Goal: Task Accomplishment & Management: Manage account settings

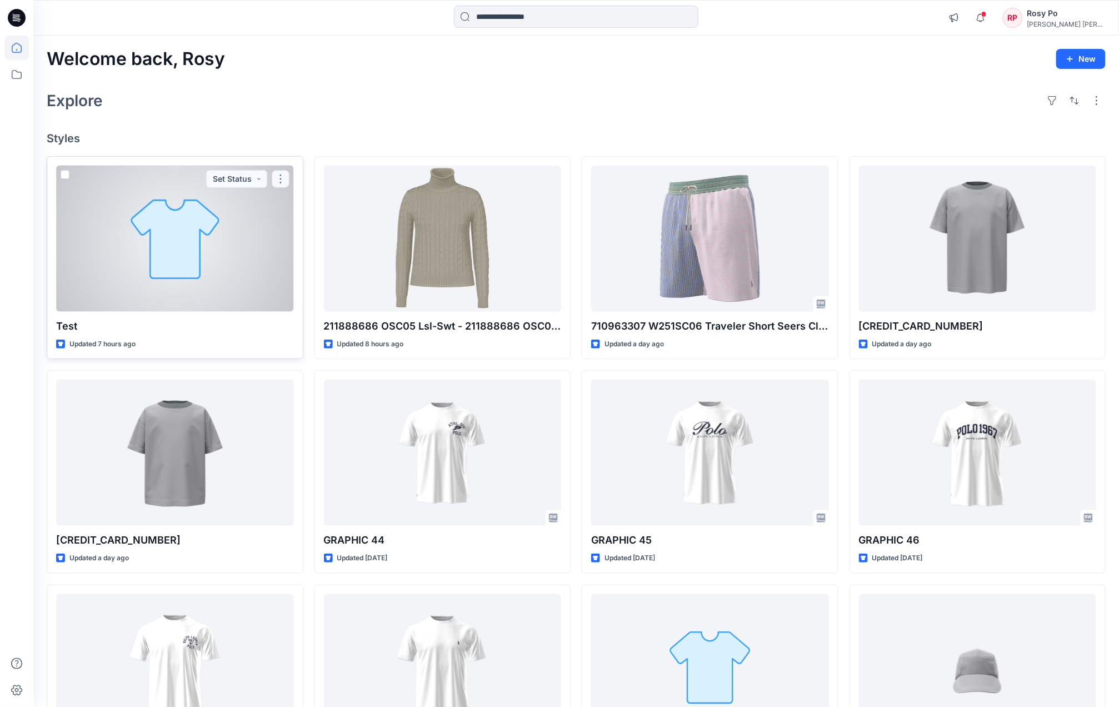
click at [274, 173] on button "button" at bounding box center [281, 179] width 18 height 18
click at [295, 203] on p "Edit" at bounding box center [301, 206] width 14 height 12
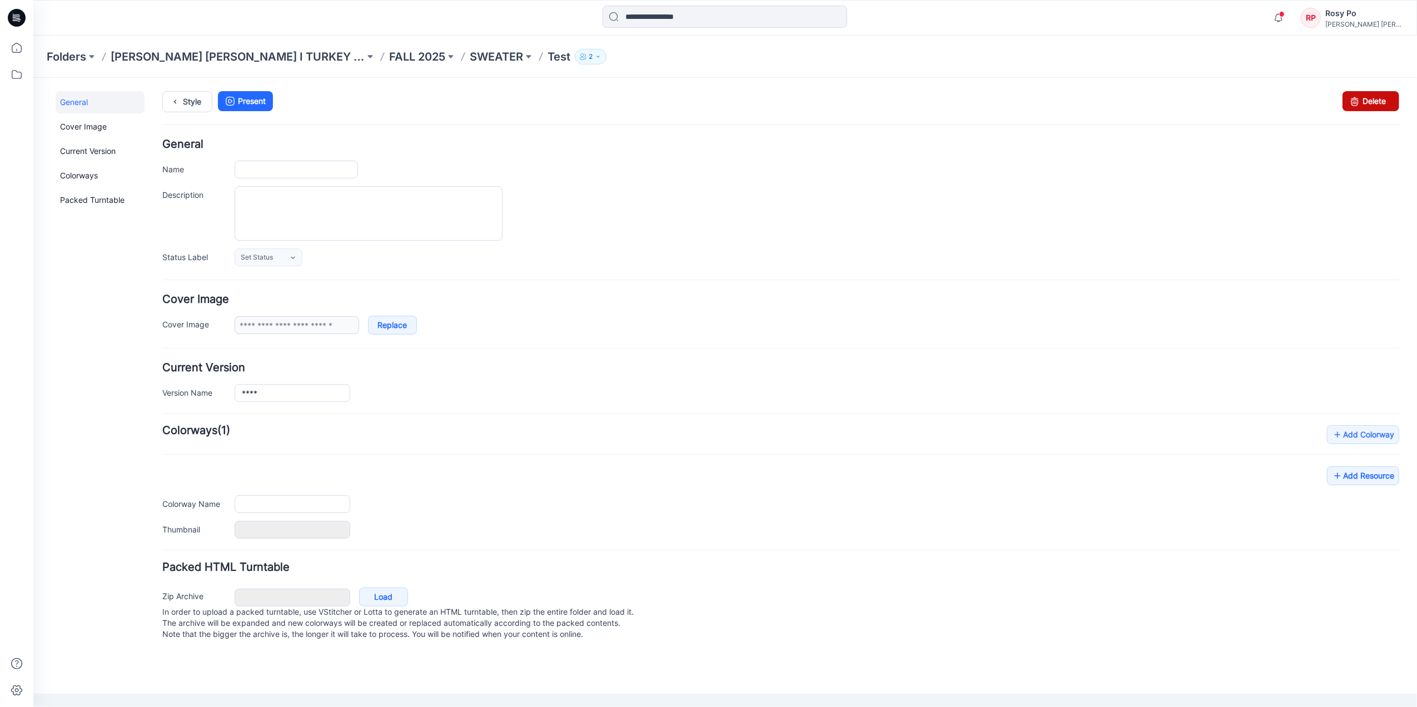
type input "****"
type input "**********"
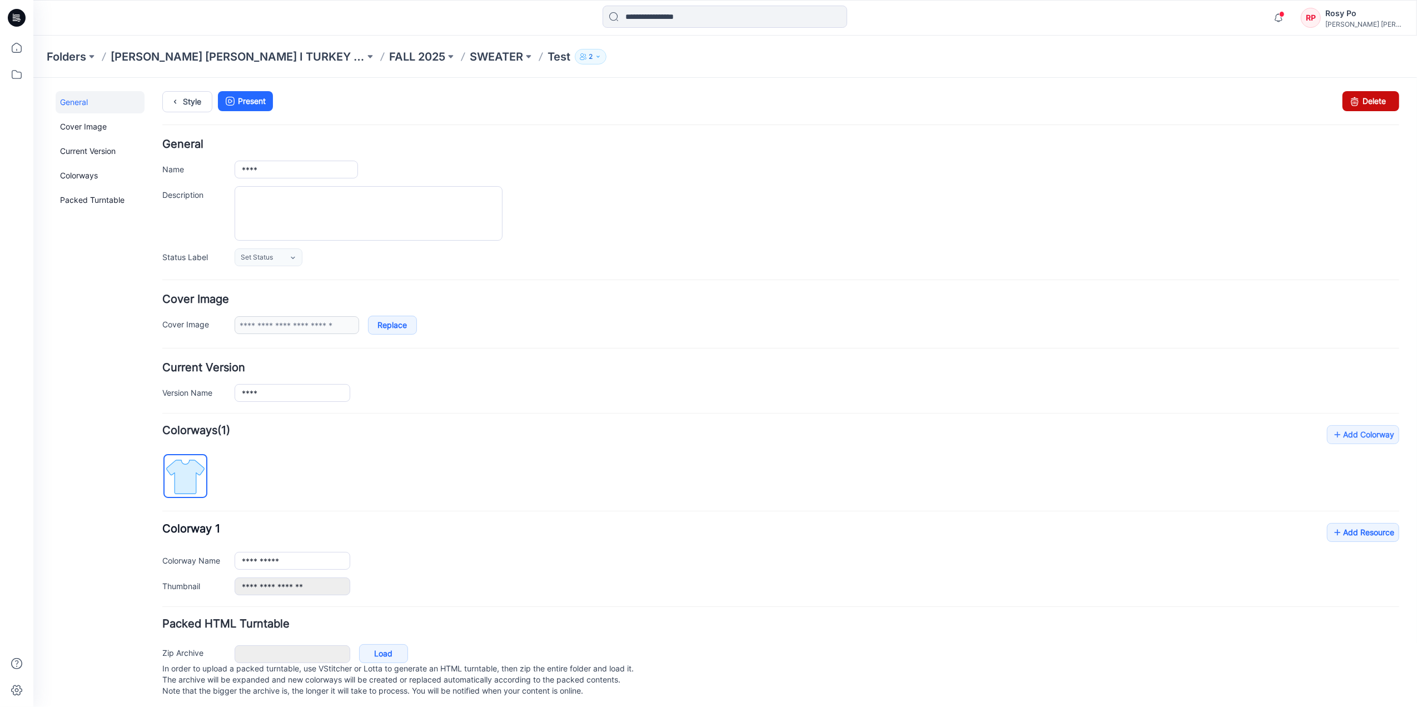
click at [1130, 100] on link "Delete" at bounding box center [1370, 101] width 57 height 20
click at [25, 52] on icon at bounding box center [16, 48] width 24 height 24
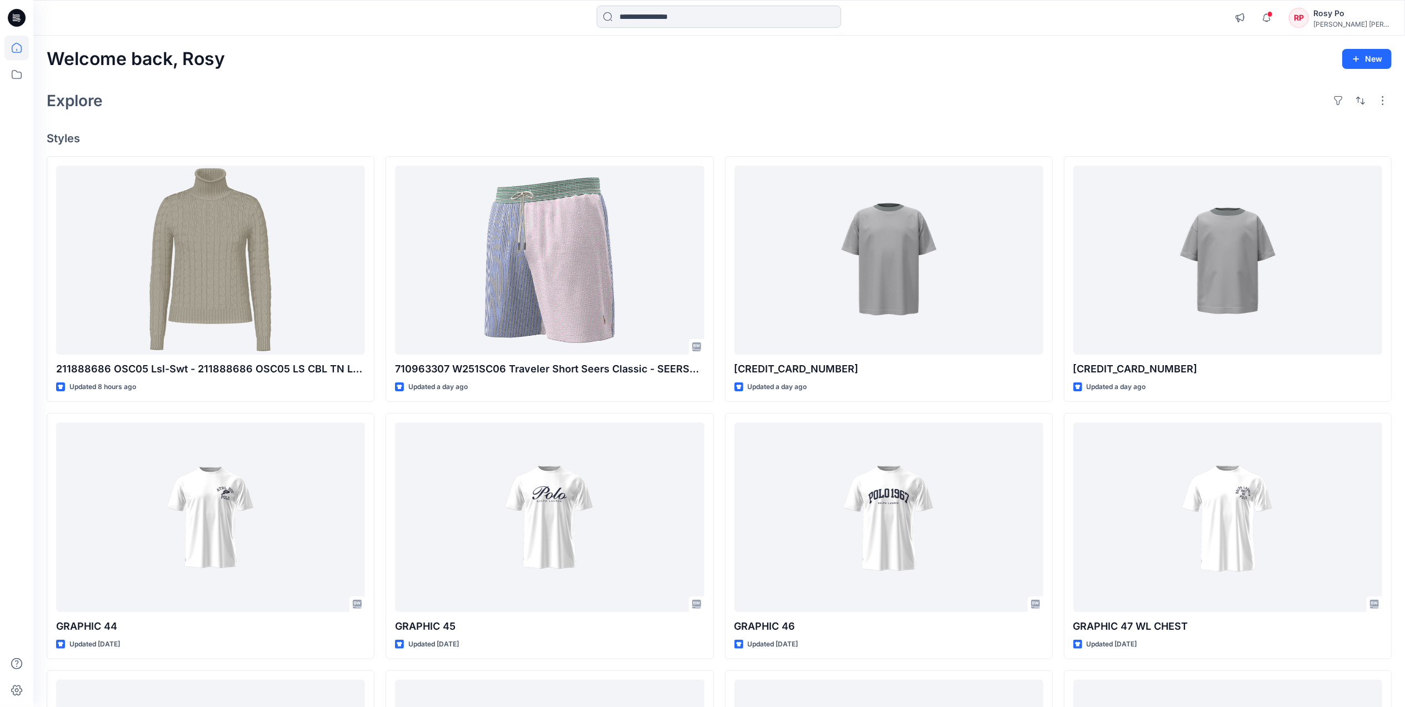
click at [631, 12] on input at bounding box center [719, 17] width 245 height 22
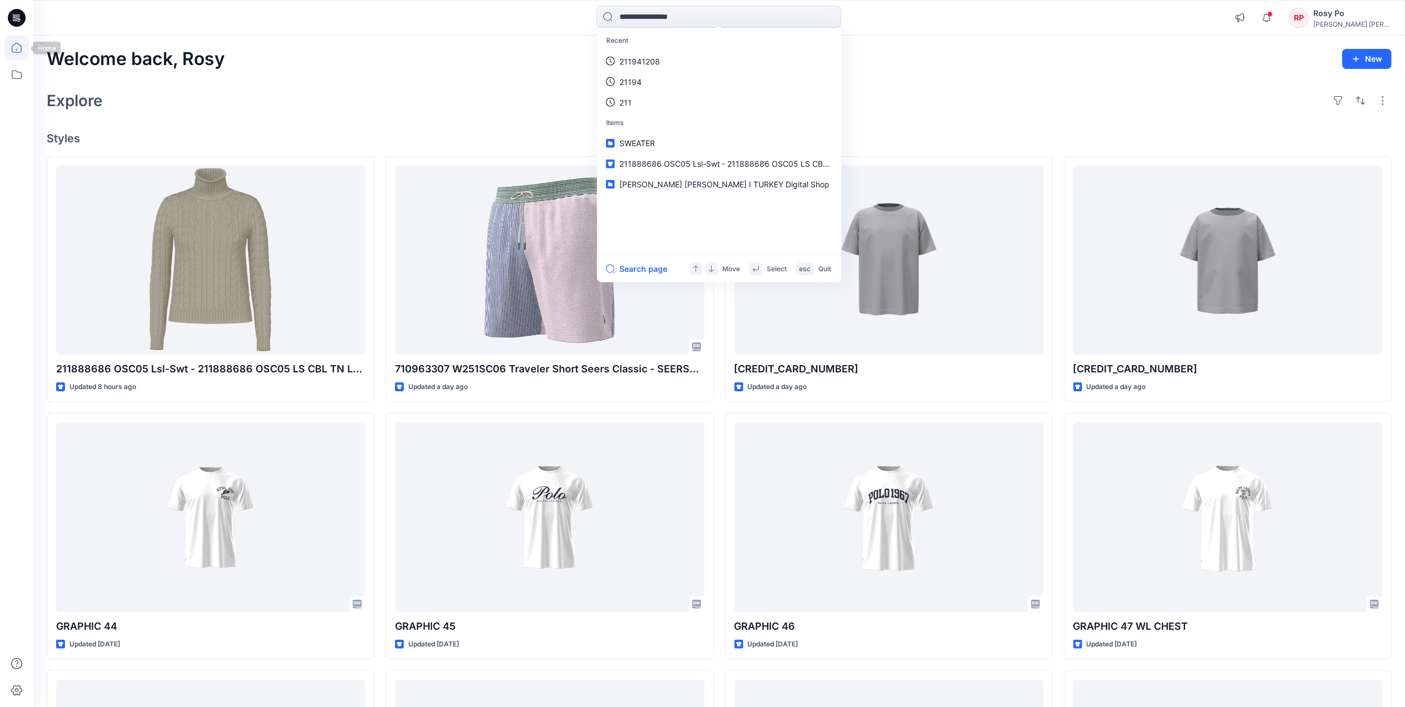
click at [13, 44] on icon at bounding box center [16, 48] width 24 height 24
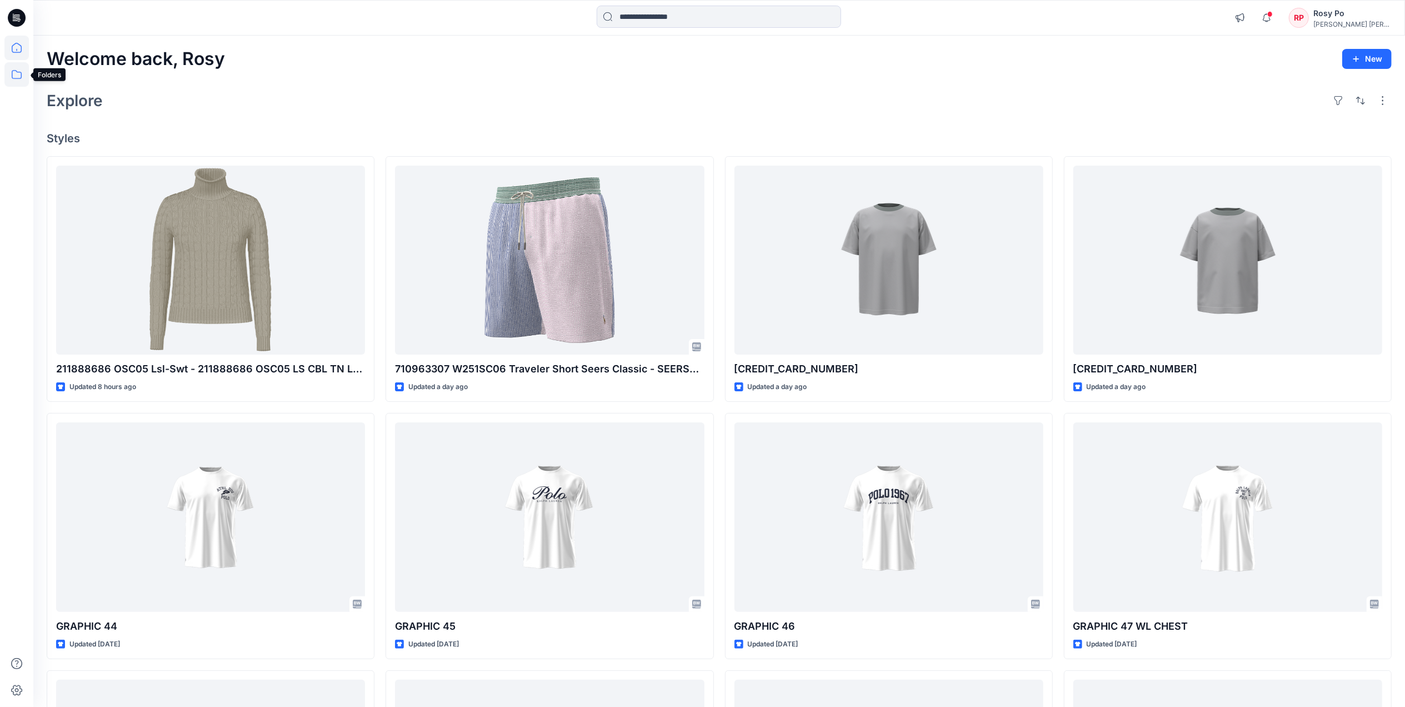
click at [18, 78] on icon at bounding box center [16, 74] width 24 height 24
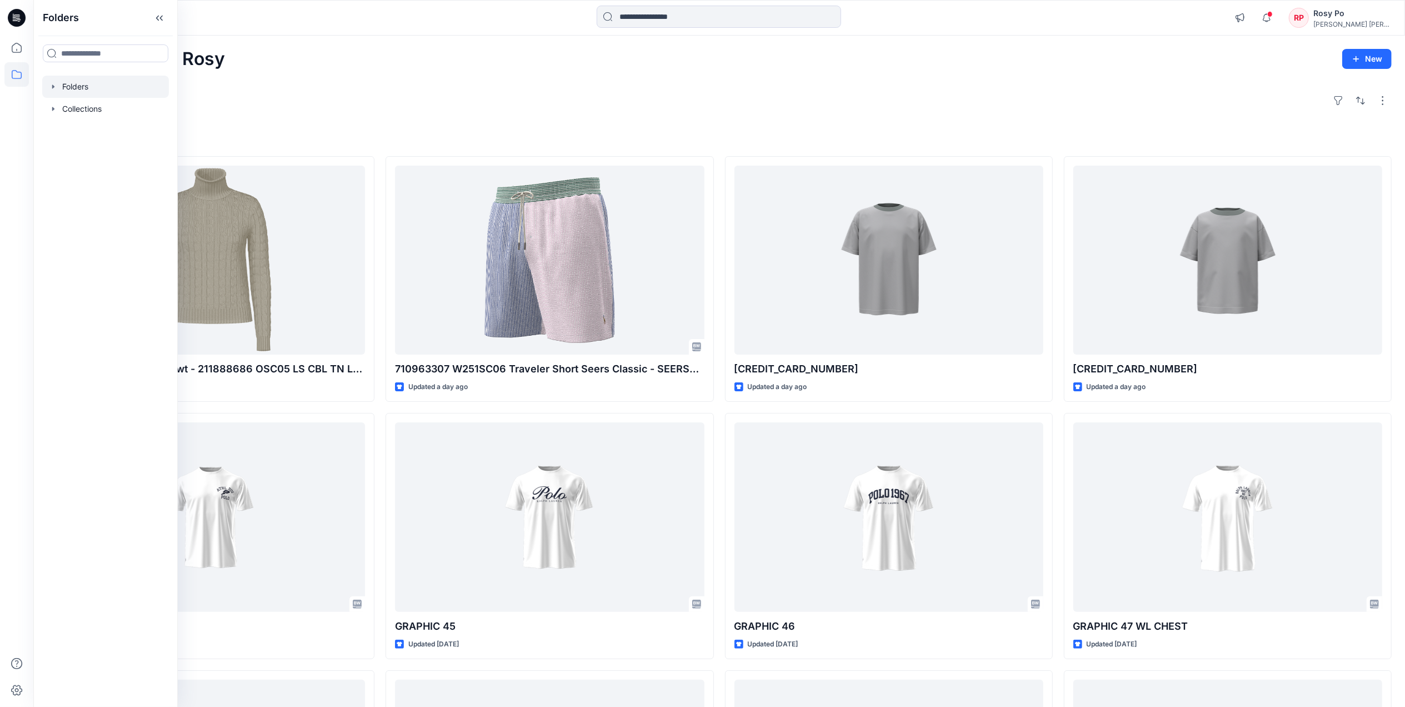
click at [91, 92] on div at bounding box center [105, 87] width 127 height 22
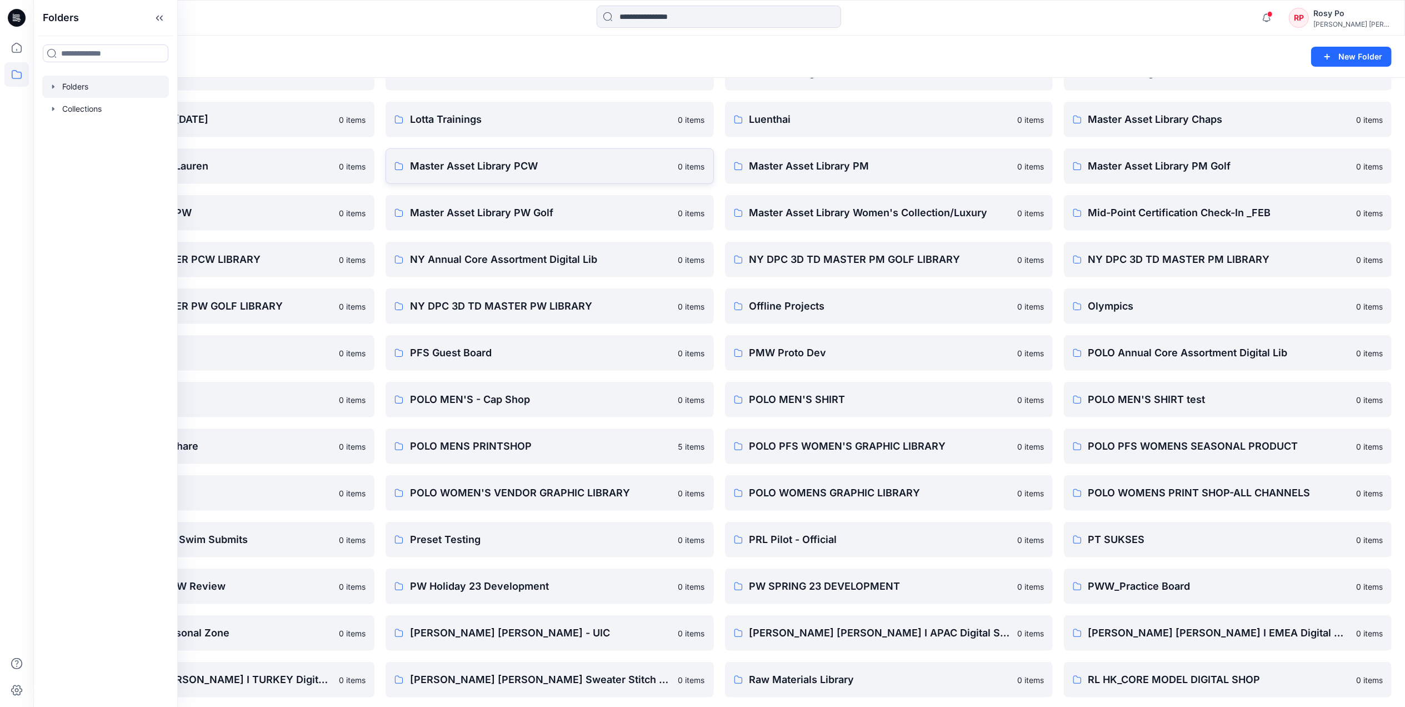
scroll to position [579, 0]
click at [815, 257] on p "NY DPC 3D TD MASTER PM GOLF LIBRARY" at bounding box center [888, 261] width 277 height 16
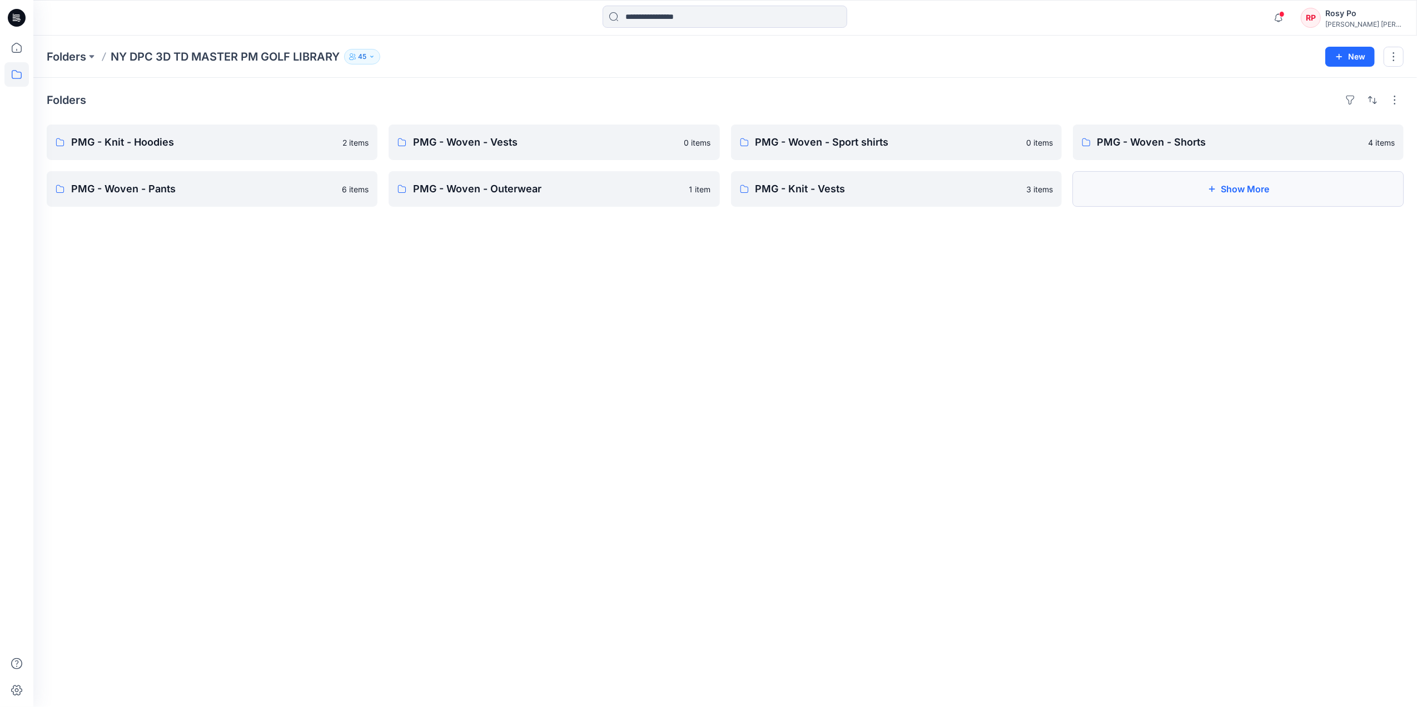
click at [1130, 189] on button "Show More" at bounding box center [1238, 189] width 331 height 36
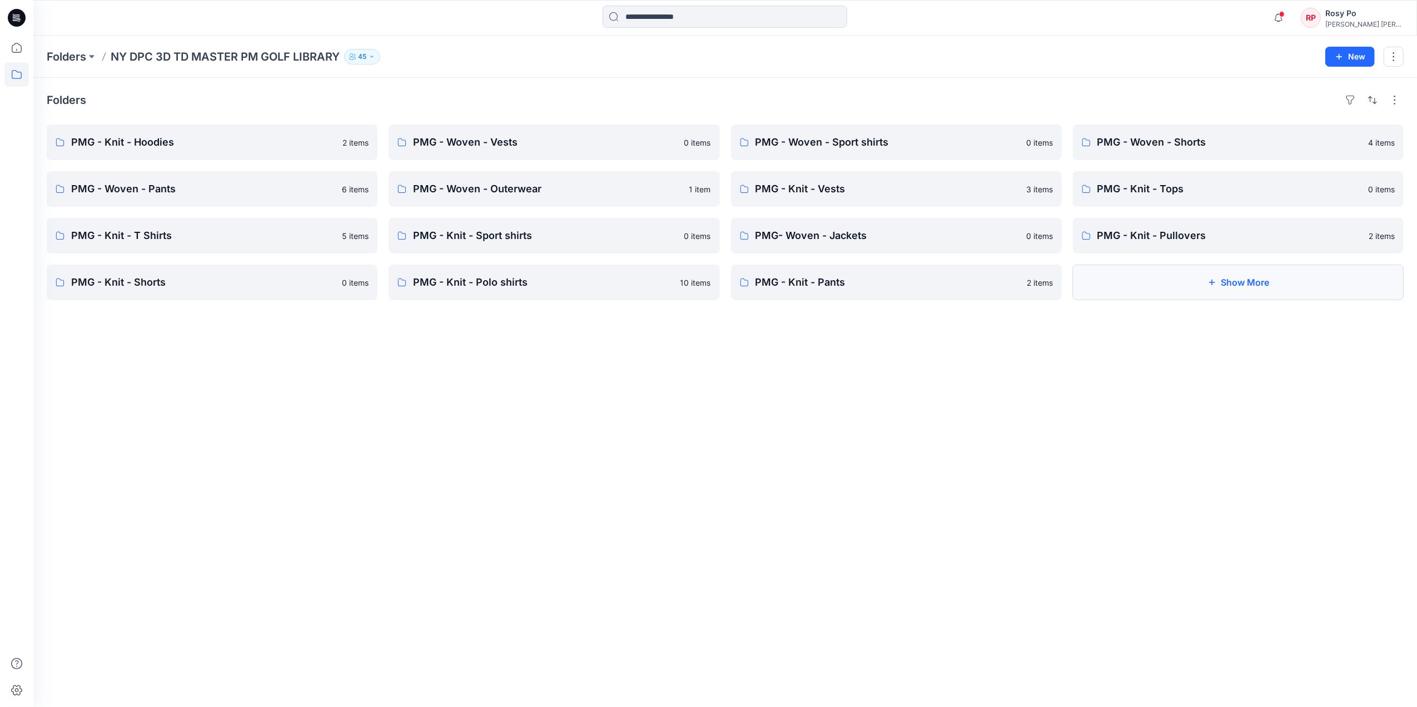
click at [1130, 274] on button "Show More" at bounding box center [1238, 283] width 331 height 36
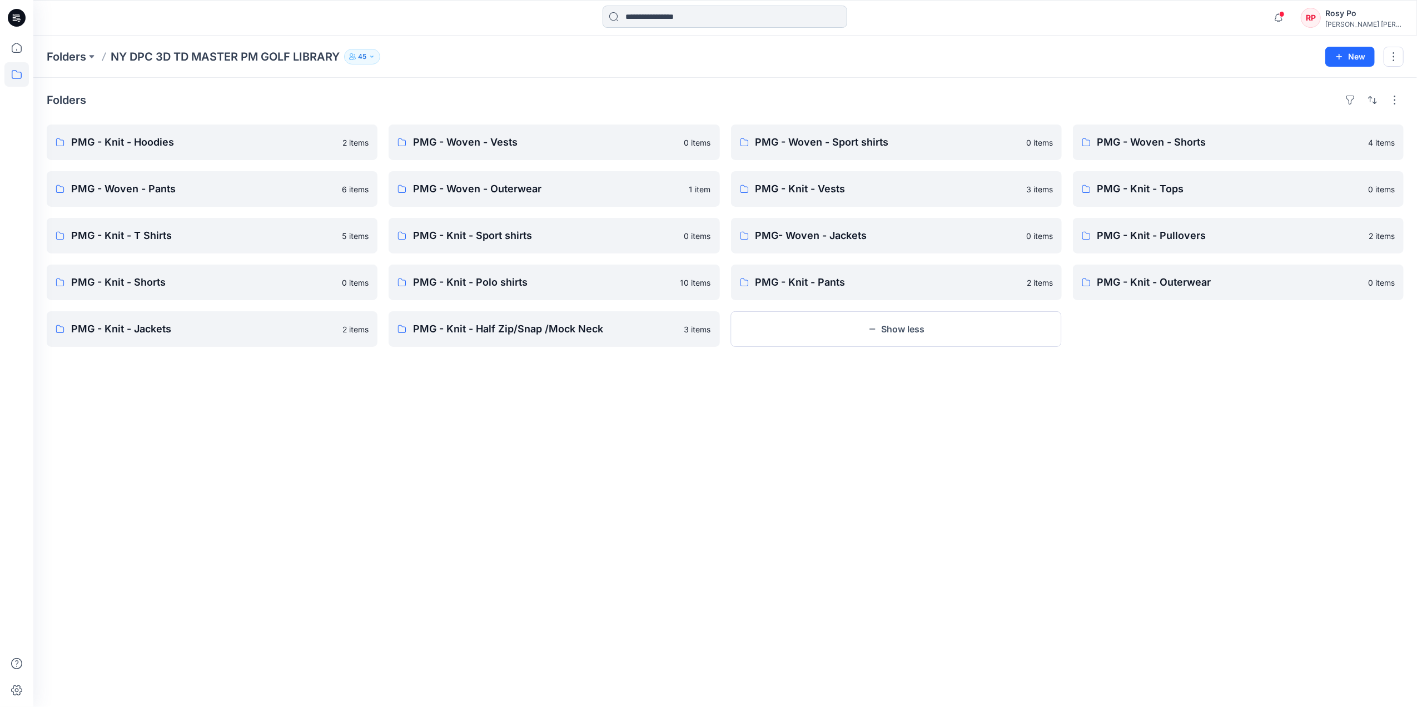
click at [646, 19] on input at bounding box center [724, 17] width 245 height 22
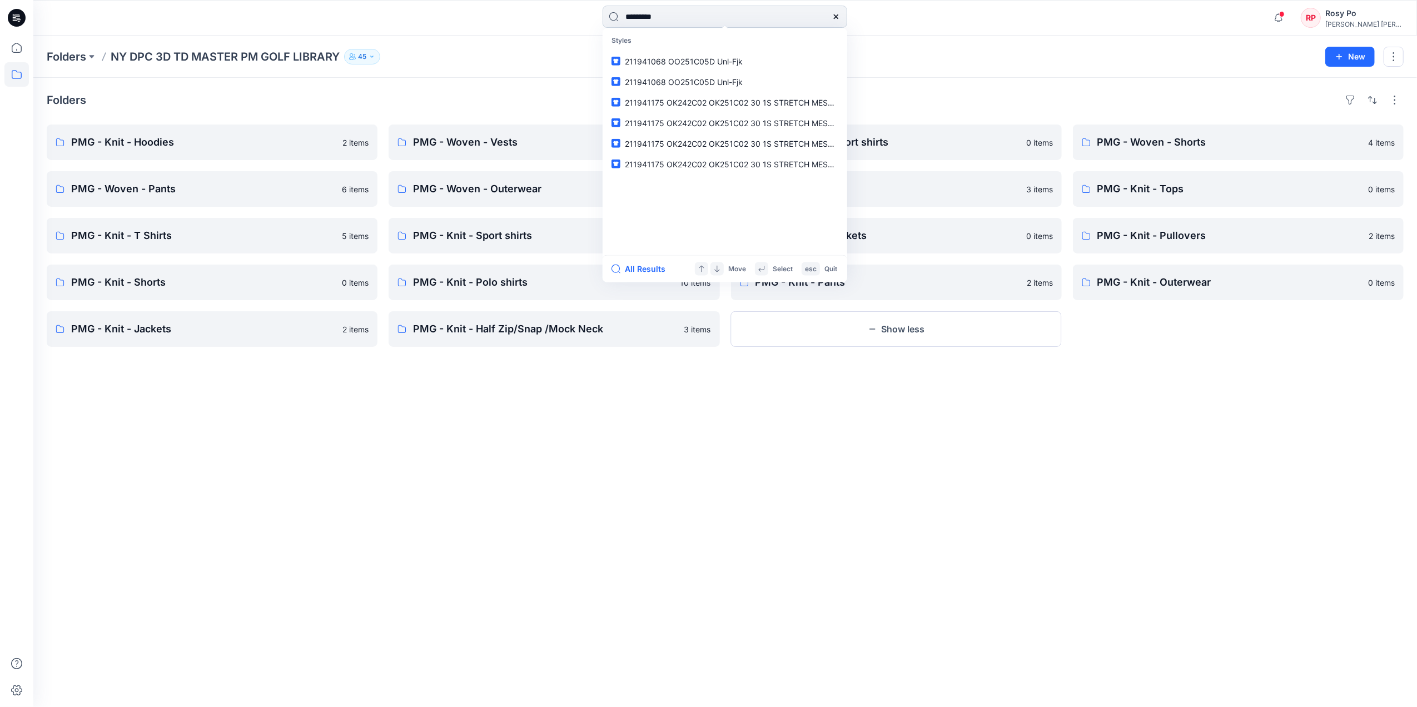
type input "*********"
click at [651, 267] on button "All Results" at bounding box center [641, 268] width 61 height 13
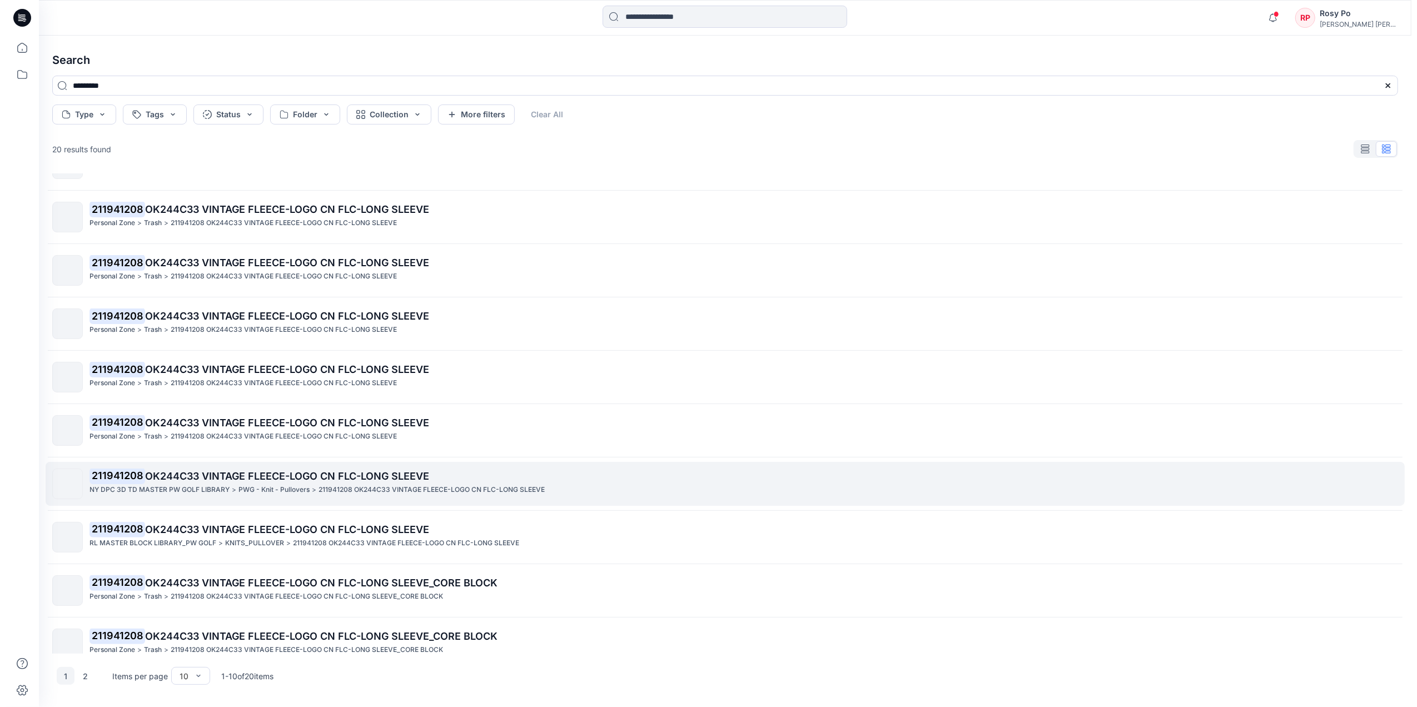
scroll to position [54, 0]
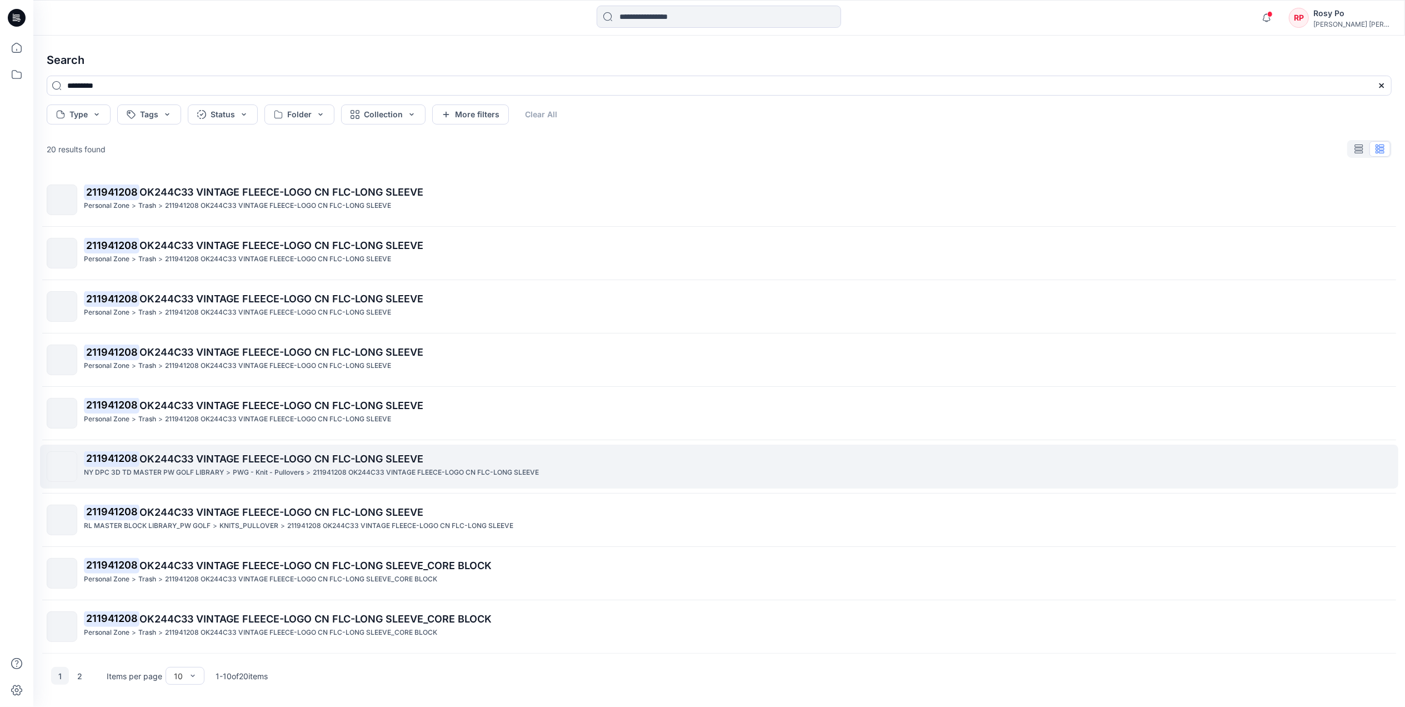
click at [285, 475] on p "PWG - Knit - Pullovers" at bounding box center [268, 473] width 71 height 12
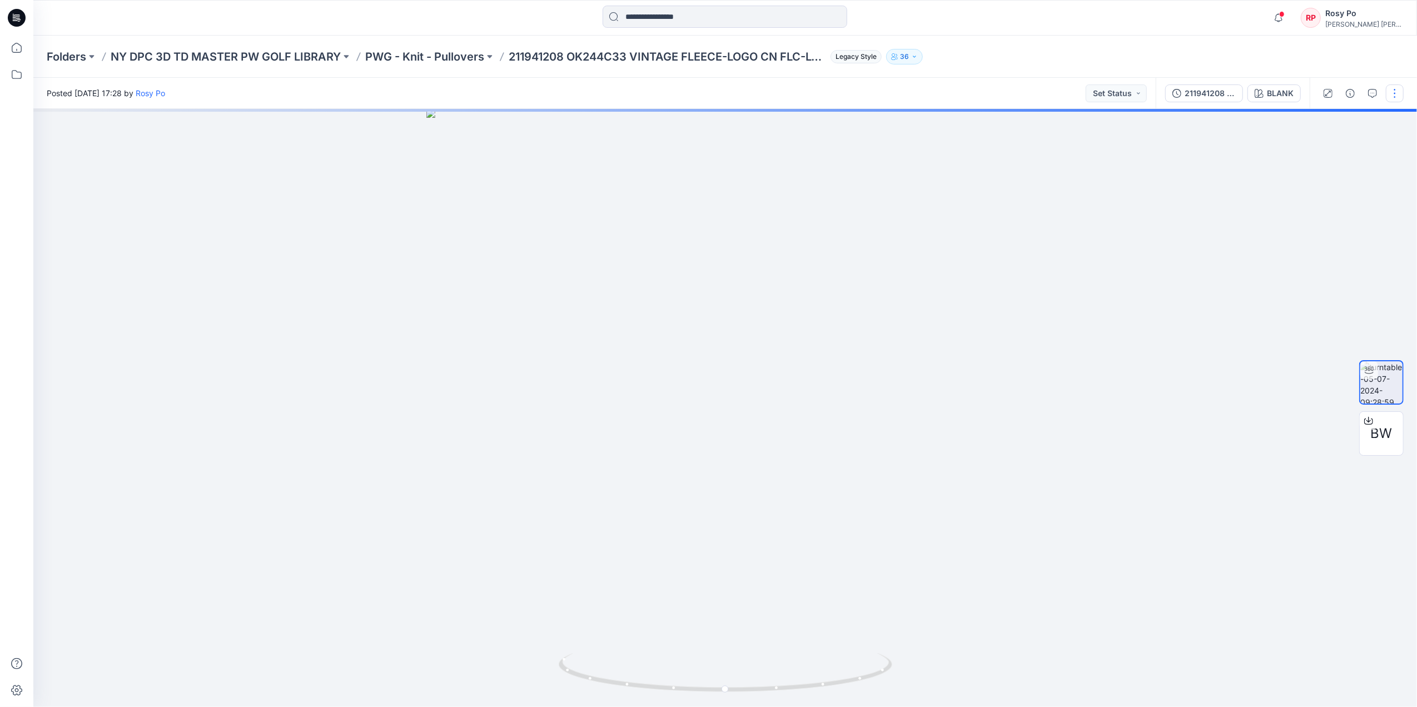
click at [1130, 90] on button "button" at bounding box center [1394, 93] width 18 height 18
click at [1130, 200] on p "Move to..." at bounding box center [1335, 202] width 36 height 12
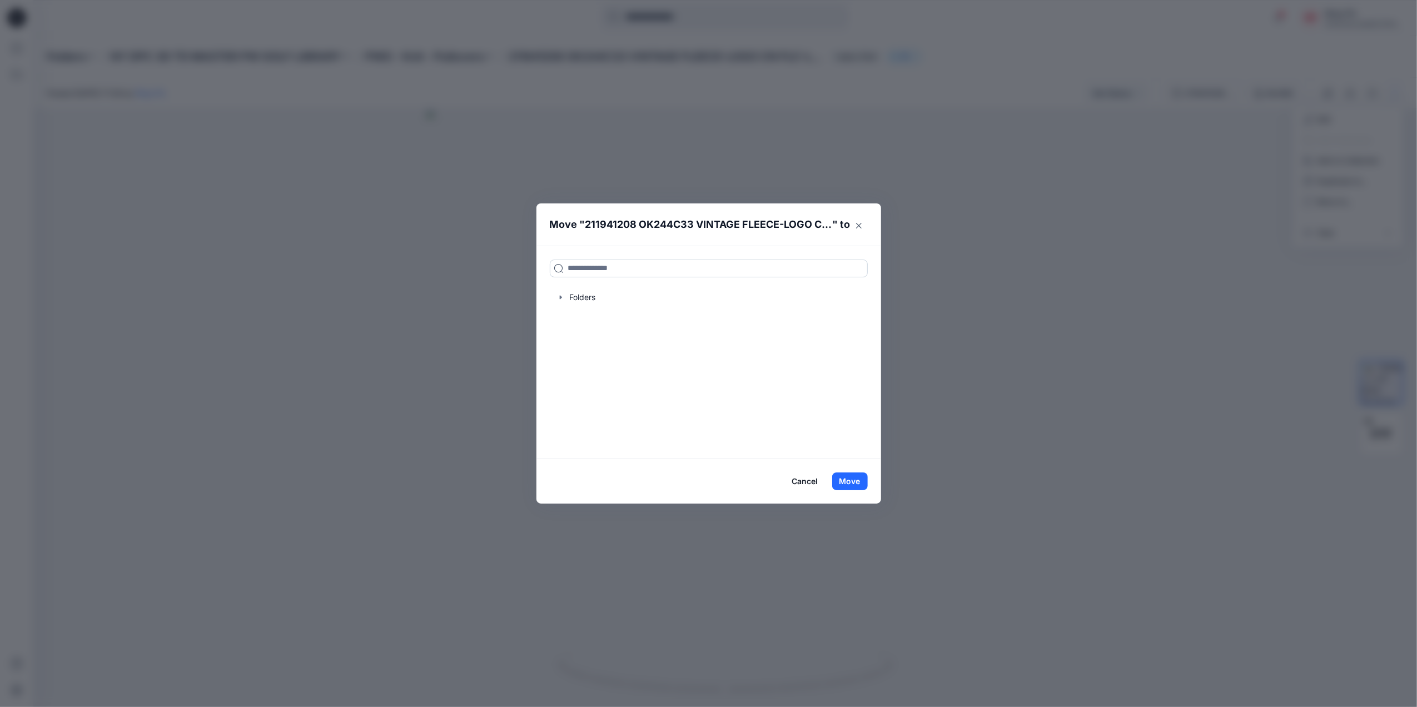
click at [649, 267] on input at bounding box center [709, 269] width 318 height 18
click at [628, 270] on input "*******" at bounding box center [709, 269] width 318 height 18
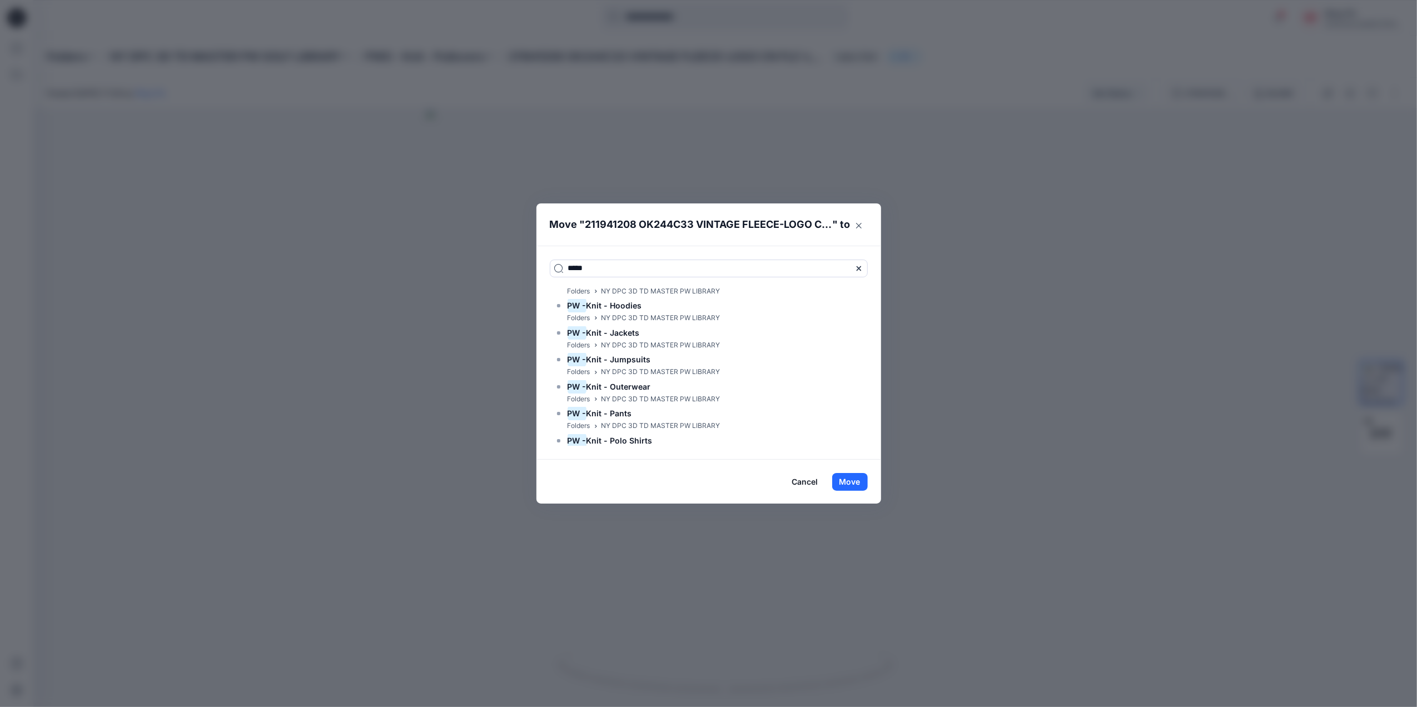
scroll to position [148, 0]
type input "****"
click at [685, 367] on p "NY DPC 3D TD MASTER PW LIBRARY" at bounding box center [660, 373] width 119 height 12
click at [638, 359] on span "Knit - Pullovers" at bounding box center [616, 360] width 60 height 9
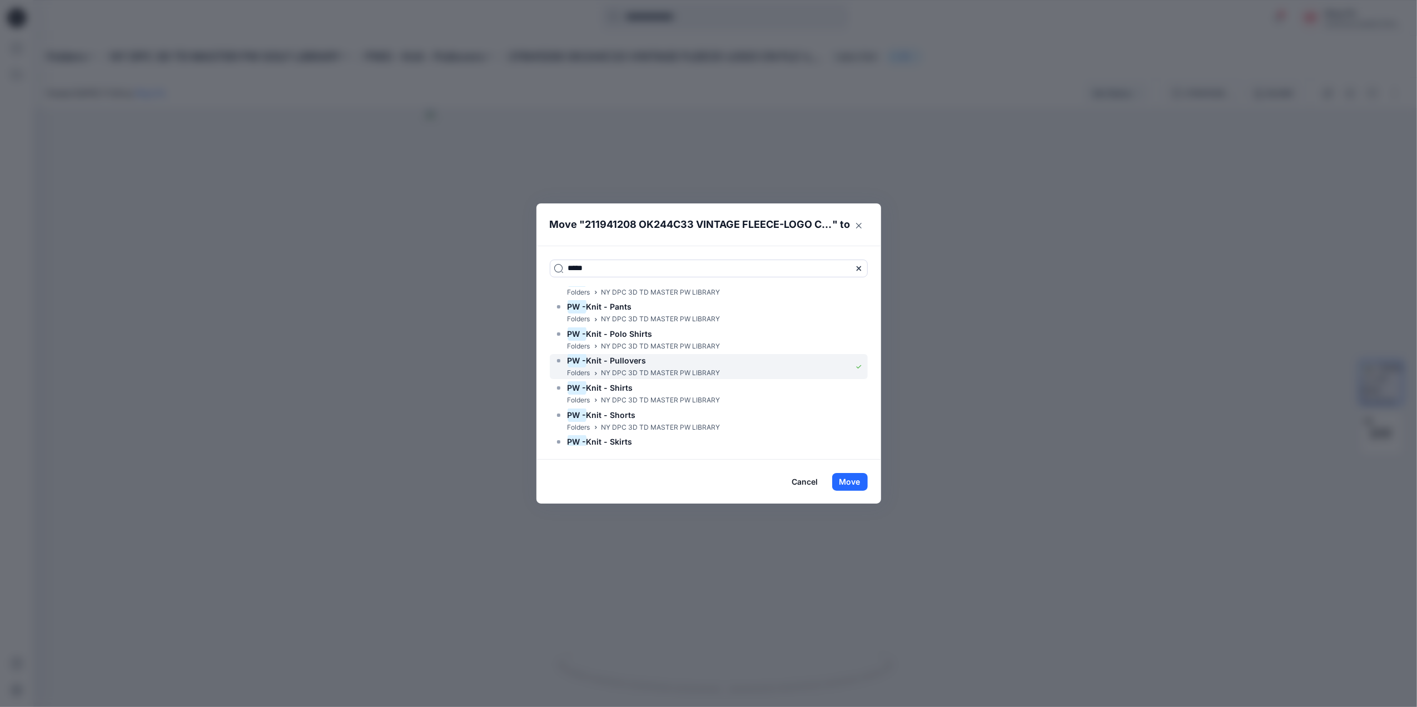
drag, startPoint x: 638, startPoint y: 359, endPoint x: 563, endPoint y: 365, distance: 75.2
click at [563, 365] on div "PW - Knit - Pullovers" at bounding box center [637, 360] width 166 height 13
click at [688, 365] on div "PW - Knit - Pullovers" at bounding box center [637, 360] width 166 height 13
click at [843, 480] on button "Move" at bounding box center [850, 482] width 36 height 18
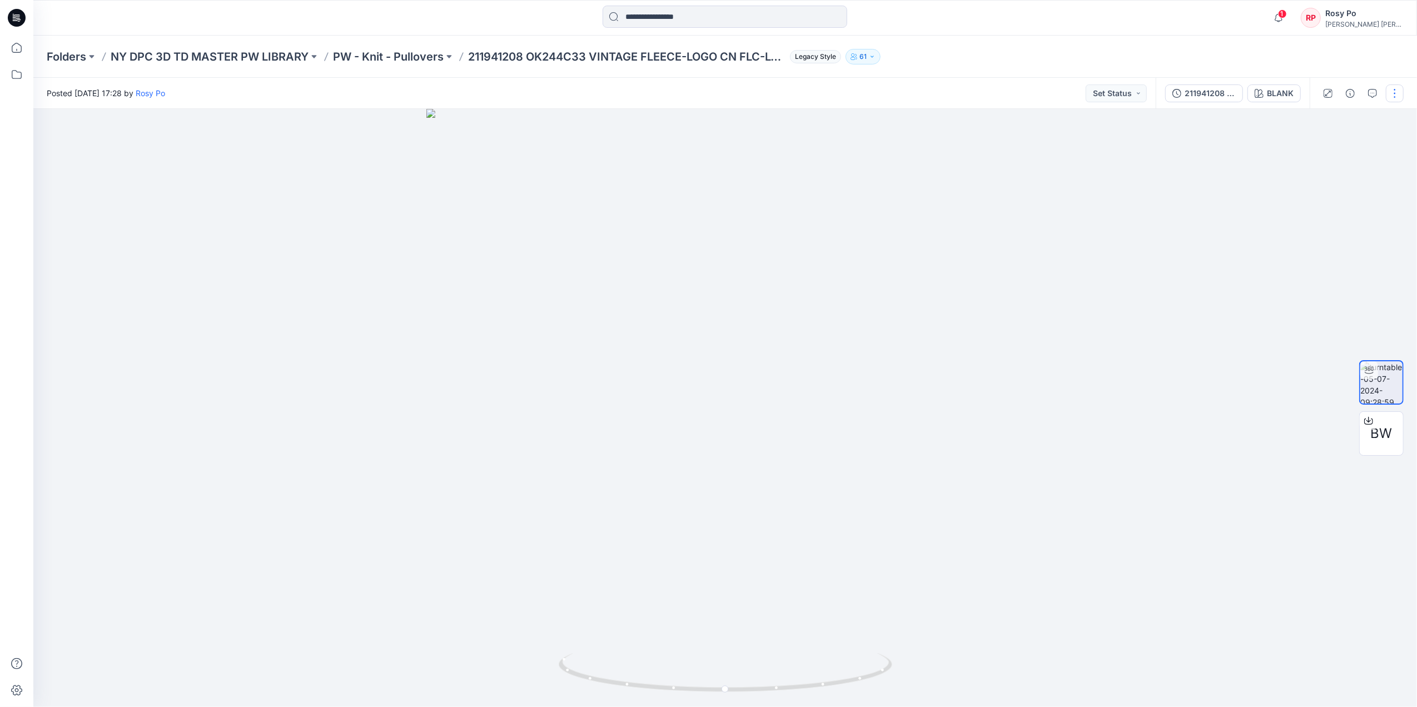
click at [1130, 89] on button "button" at bounding box center [1394, 93] width 18 height 18
click at [1130, 121] on button "Edit" at bounding box center [1348, 119] width 102 height 21
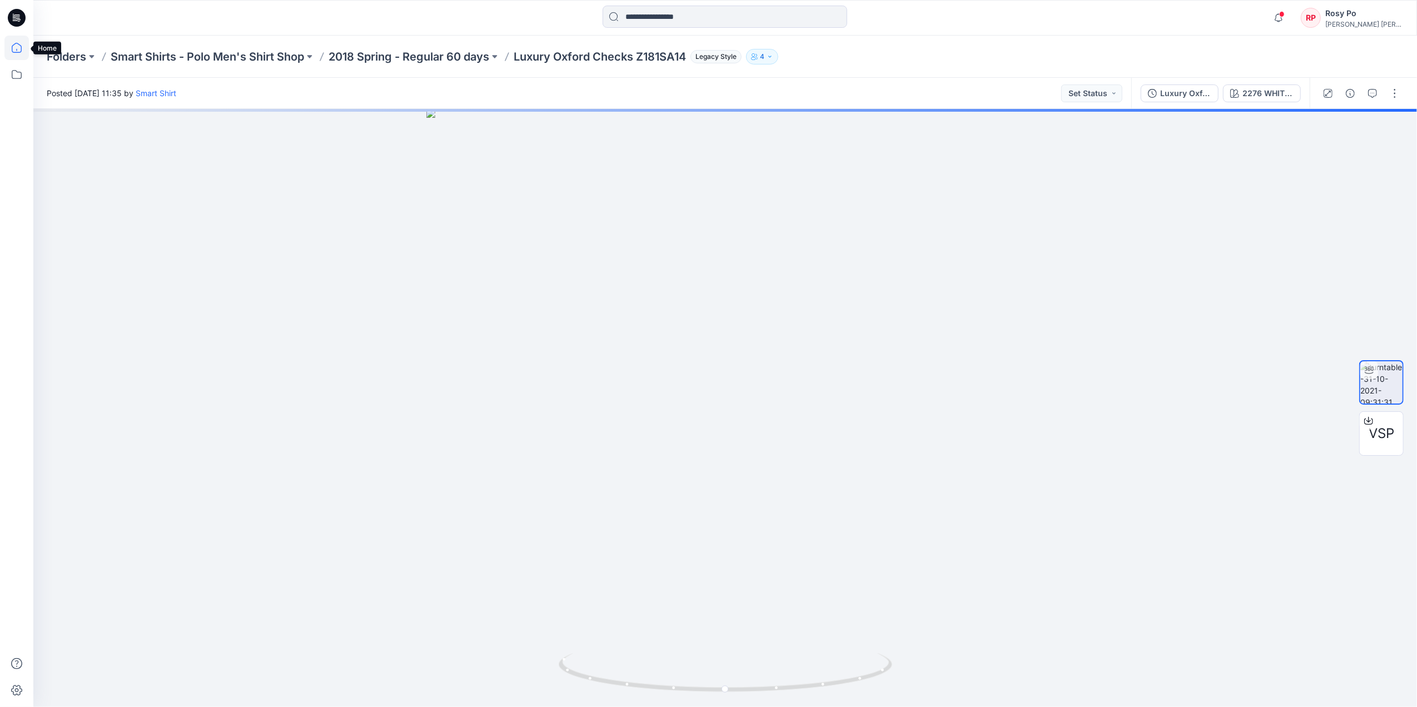
click at [14, 45] on icon at bounding box center [16, 48] width 24 height 24
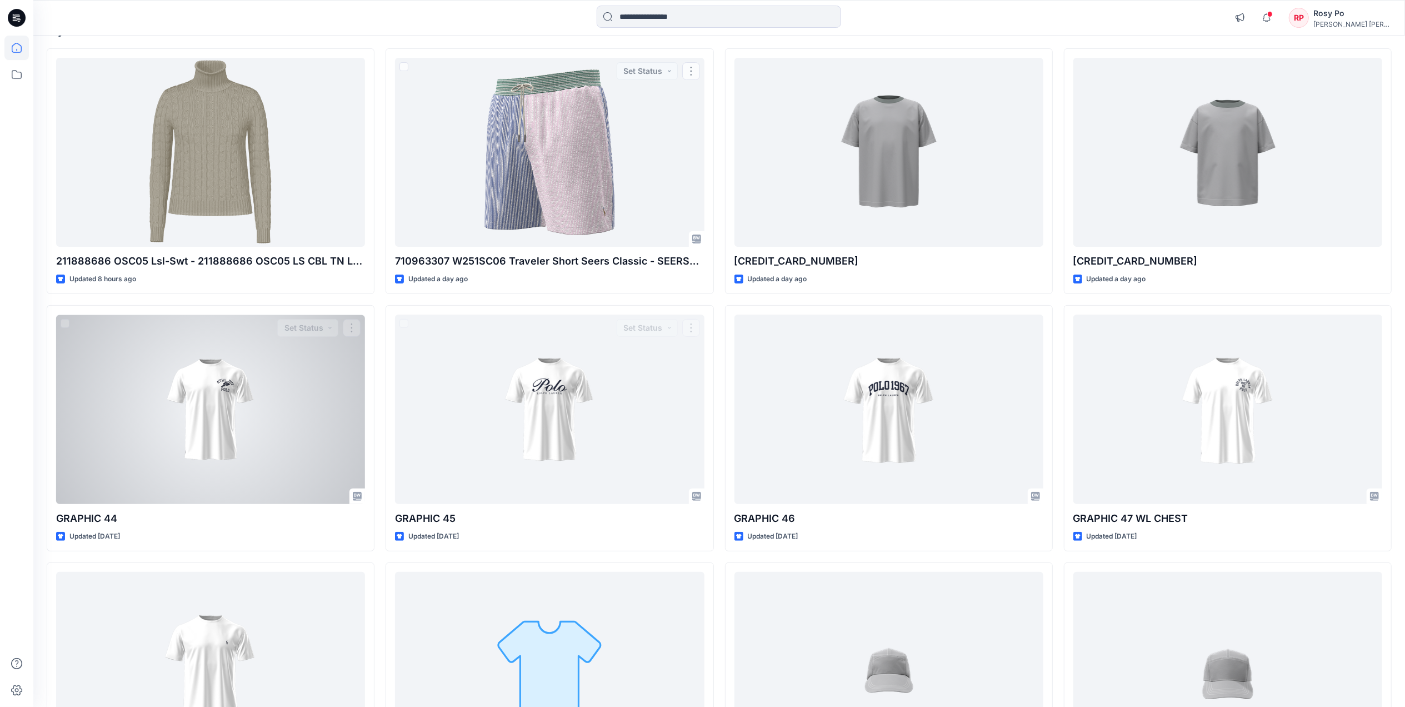
scroll to position [222, 0]
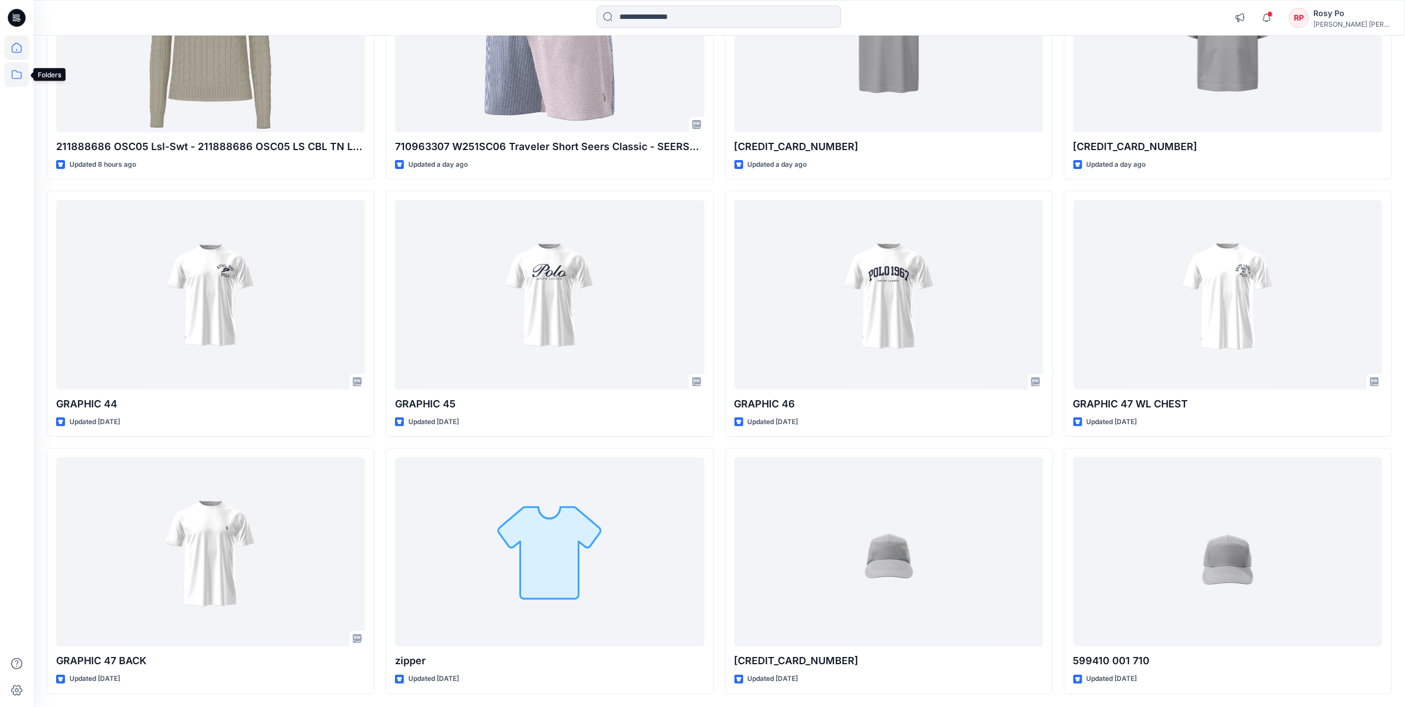
click at [23, 81] on icon at bounding box center [16, 74] width 24 height 24
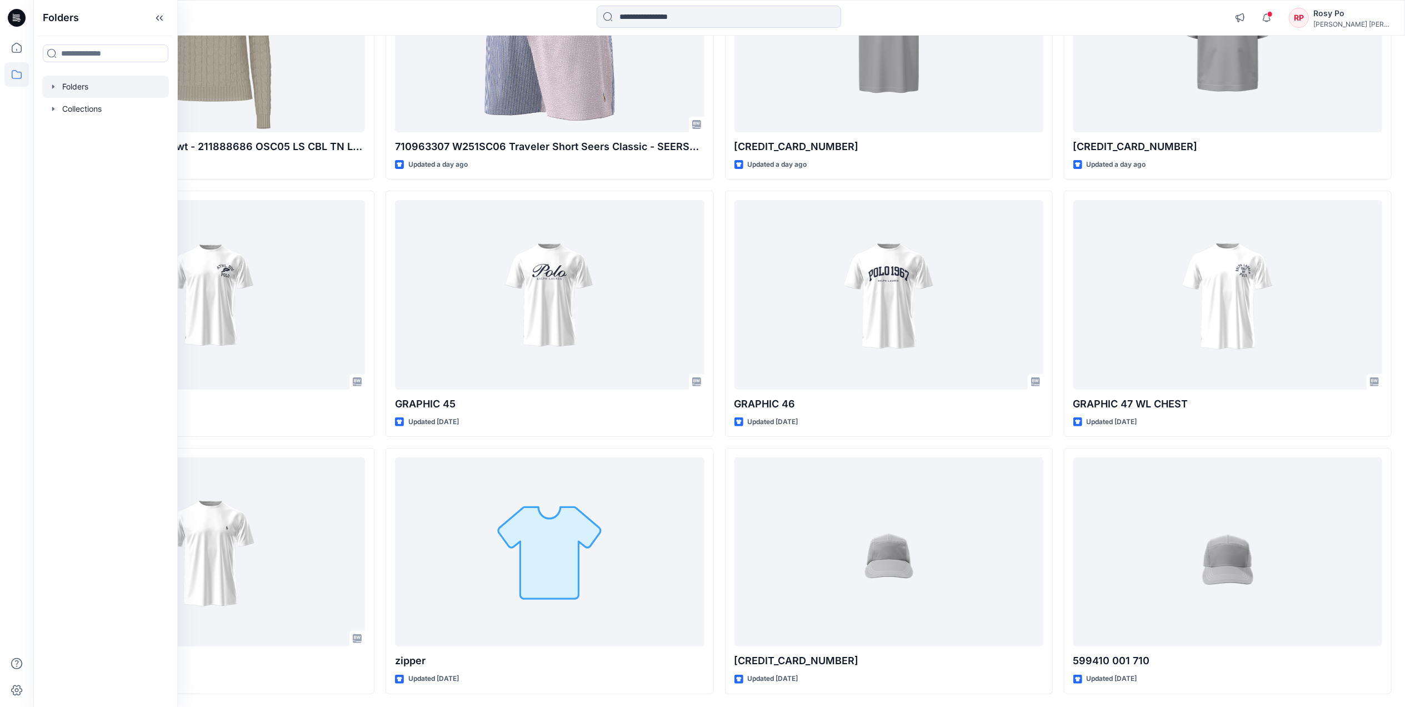
click at [85, 88] on div at bounding box center [105, 87] width 127 height 22
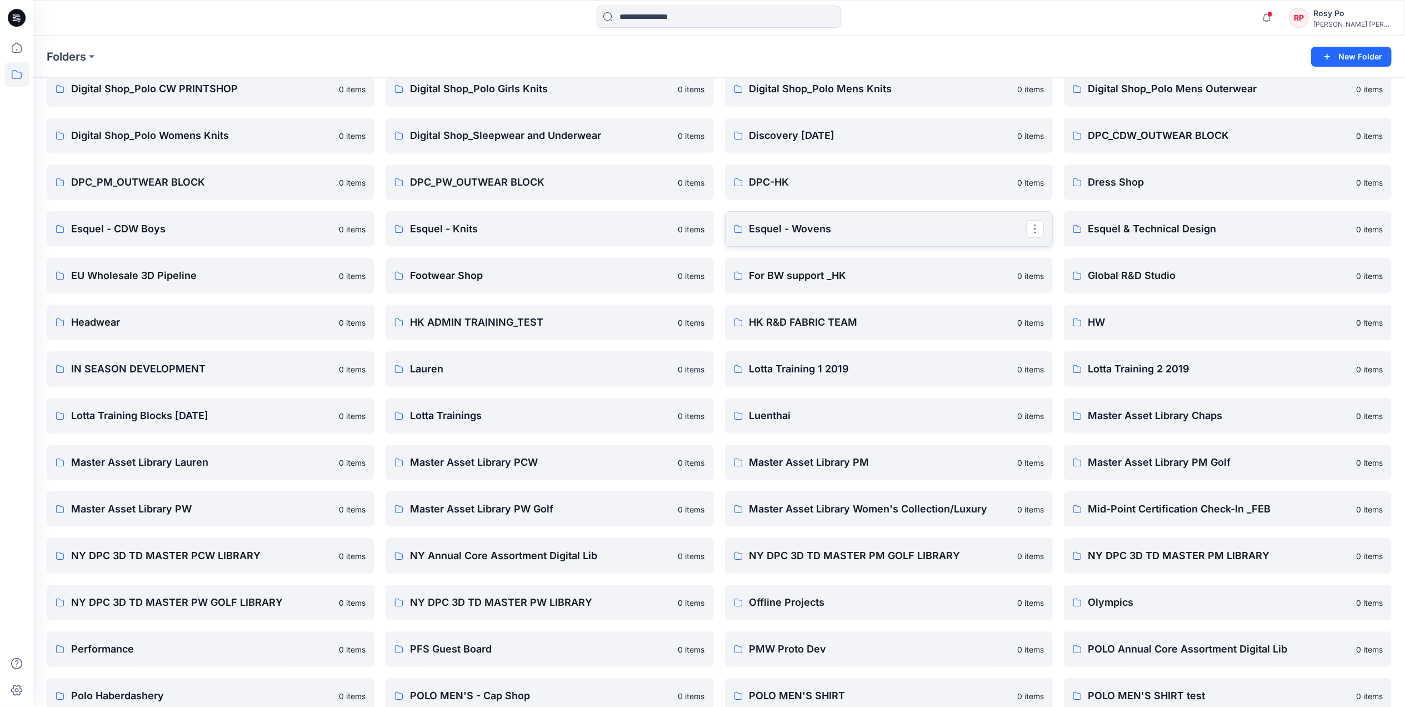
scroll to position [370, 0]
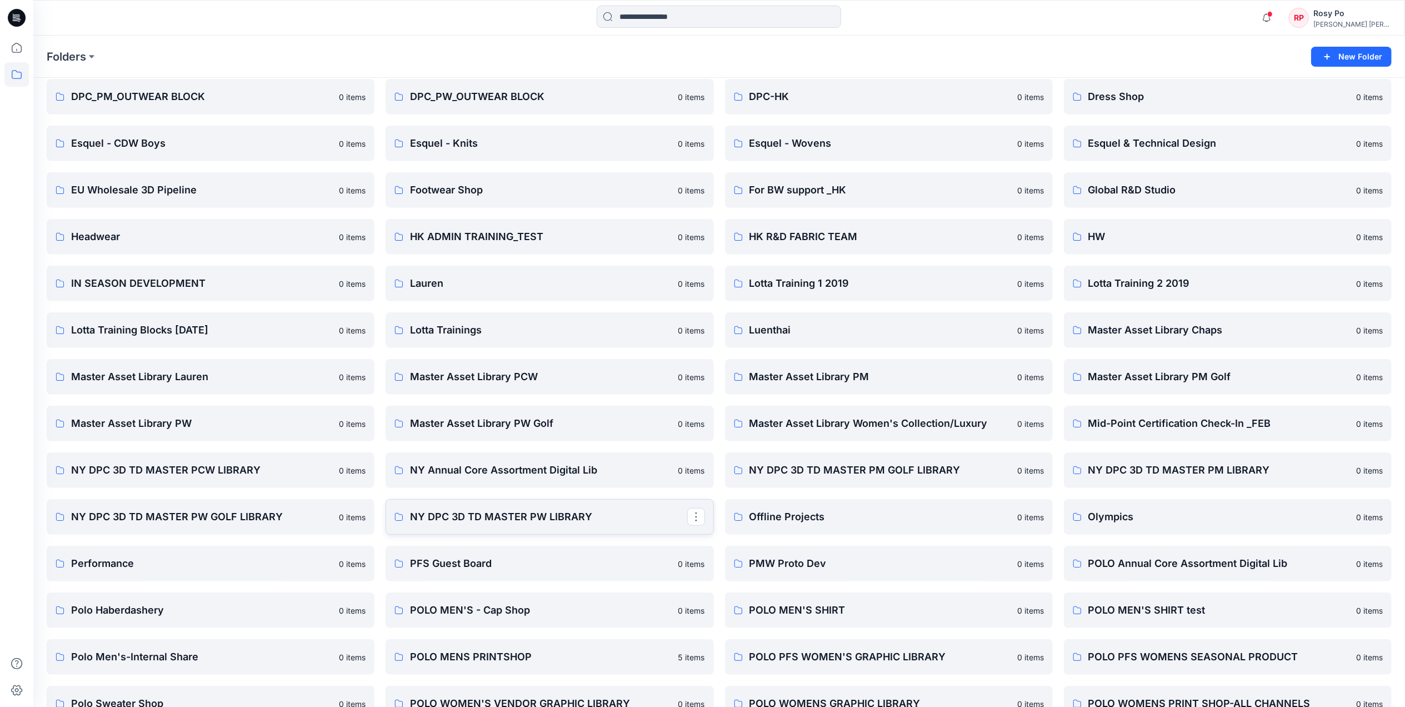
click at [518, 525] on link "NY DPC 3D TD MASTER PW LIBRARY" at bounding box center [550, 517] width 328 height 36
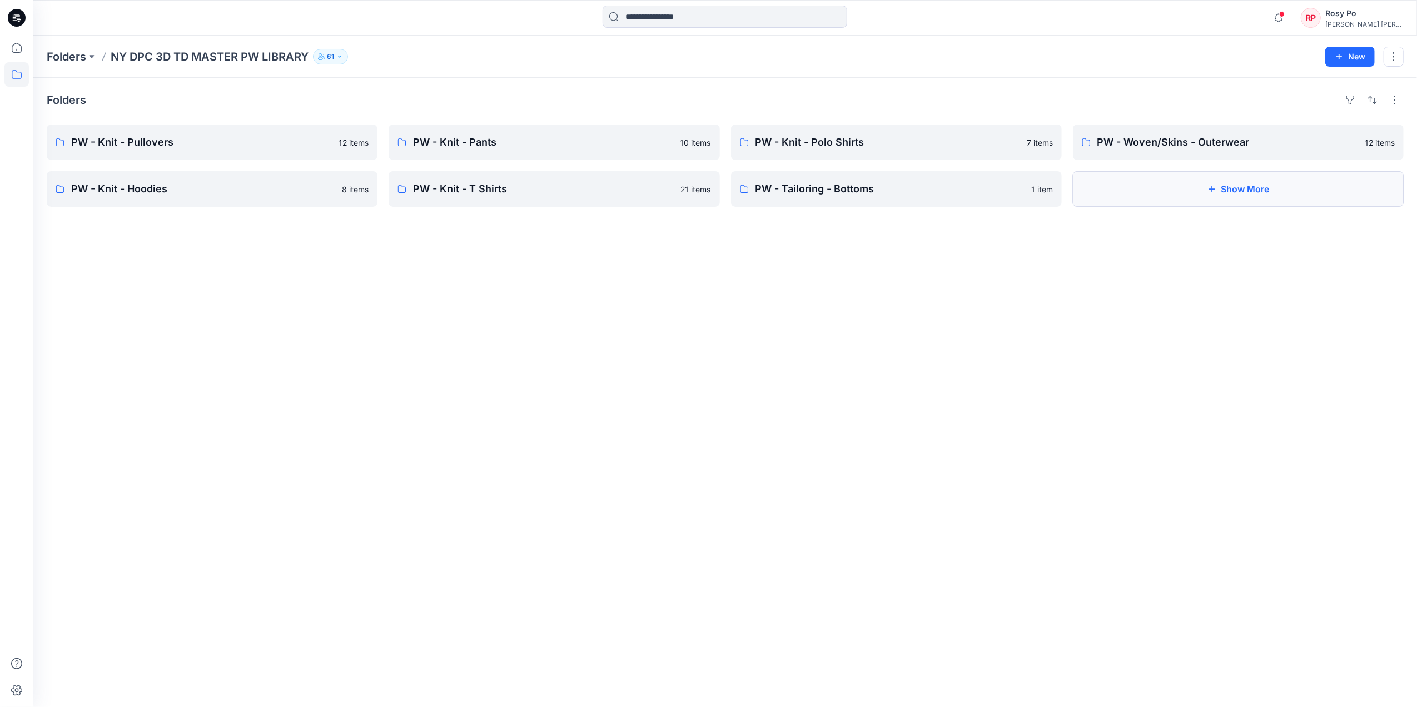
click at [1130, 197] on button "Show More" at bounding box center [1238, 189] width 331 height 36
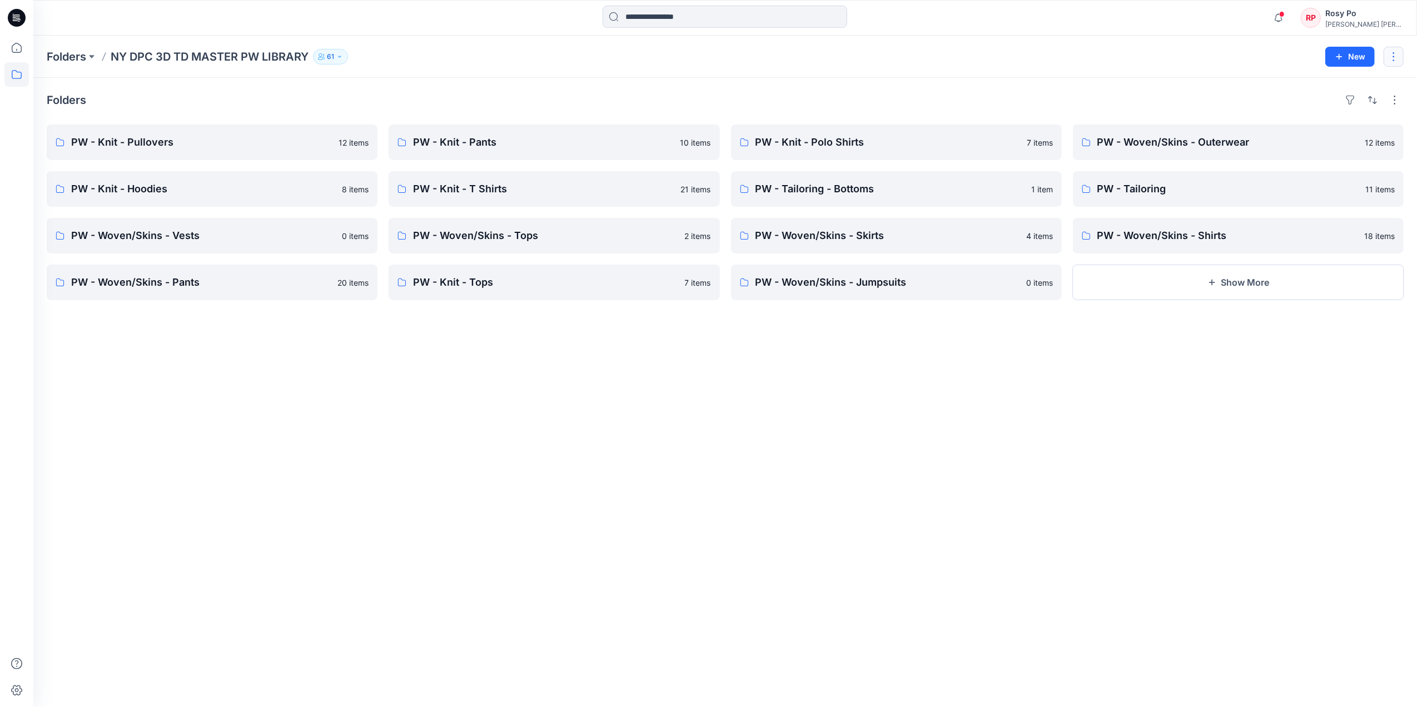
click at [1130, 60] on button "button" at bounding box center [1393, 57] width 20 height 20
click at [1130, 53] on div "Folders NY DPC 3D TD MASTER PW LIBRARY 61" at bounding box center [682, 57] width 1270 height 16
click at [1130, 100] on button "button" at bounding box center [1394, 100] width 18 height 18
click at [1130, 160] on button "Card Info" at bounding box center [1245, 160] width 107 height 22
click at [1130, 343] on div "Folders Layout Grid Large Grid Folder View Compact Card Card View Card Info Tag…" at bounding box center [724, 392] width 1383 height 629
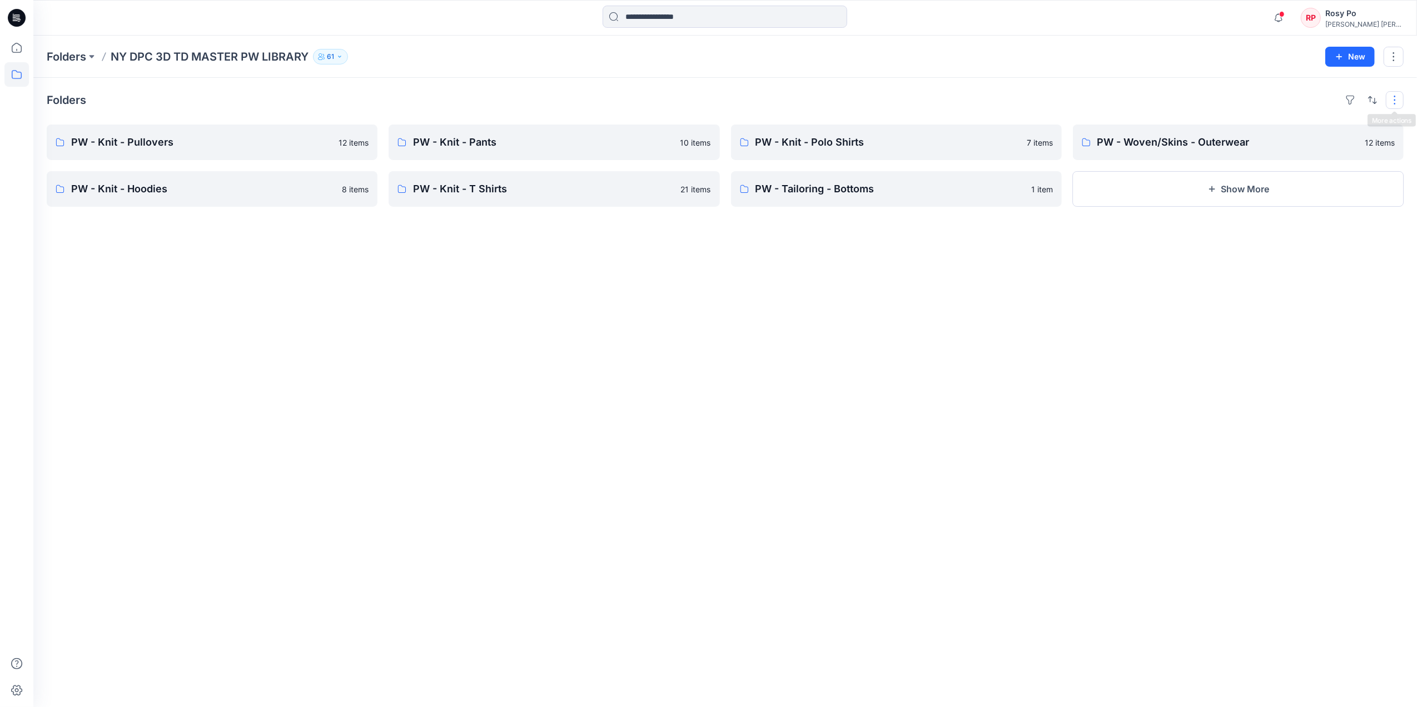
click at [1390, 98] on button "button" at bounding box center [1394, 100] width 18 height 18
click at [1272, 114] on p "Grid" at bounding box center [1251, 115] width 56 height 13
click at [1265, 137] on p "Large Grid" at bounding box center [1251, 138] width 56 height 13
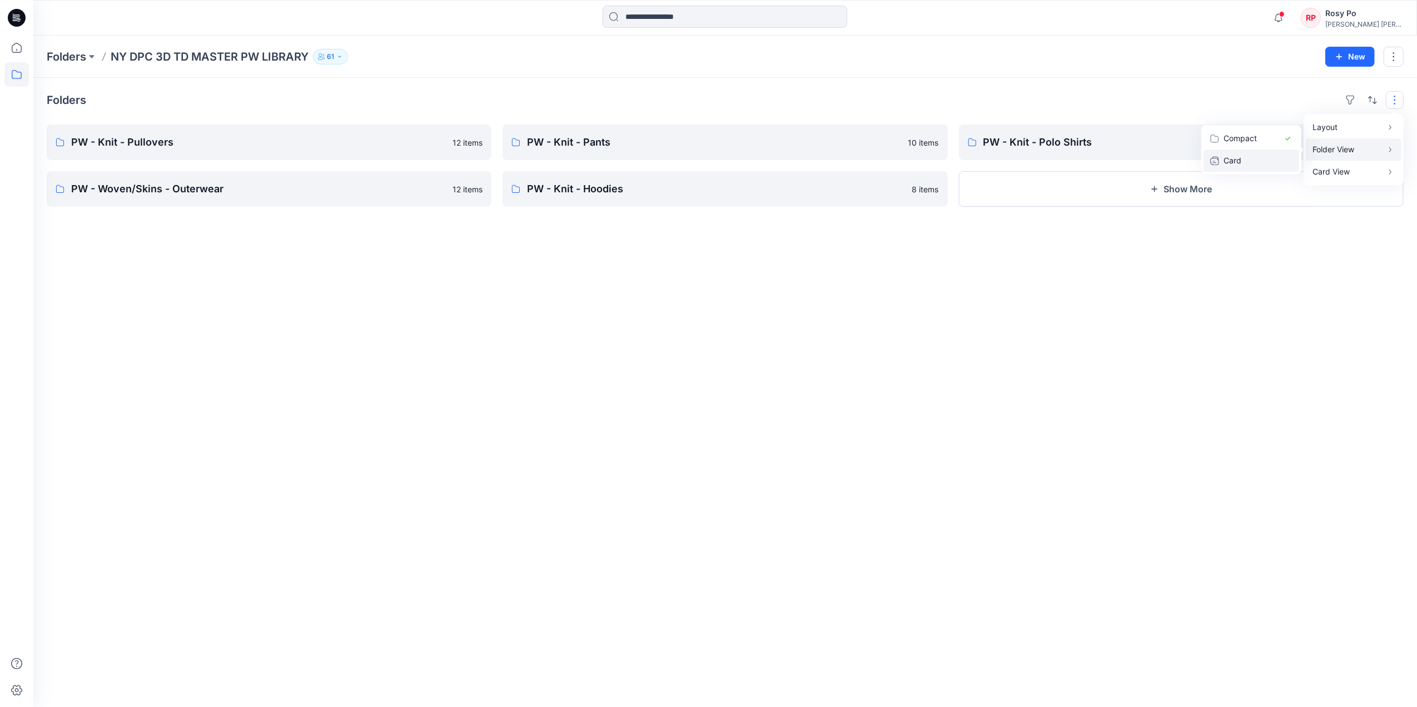
click at [1278, 159] on p "Card" at bounding box center [1251, 160] width 56 height 13
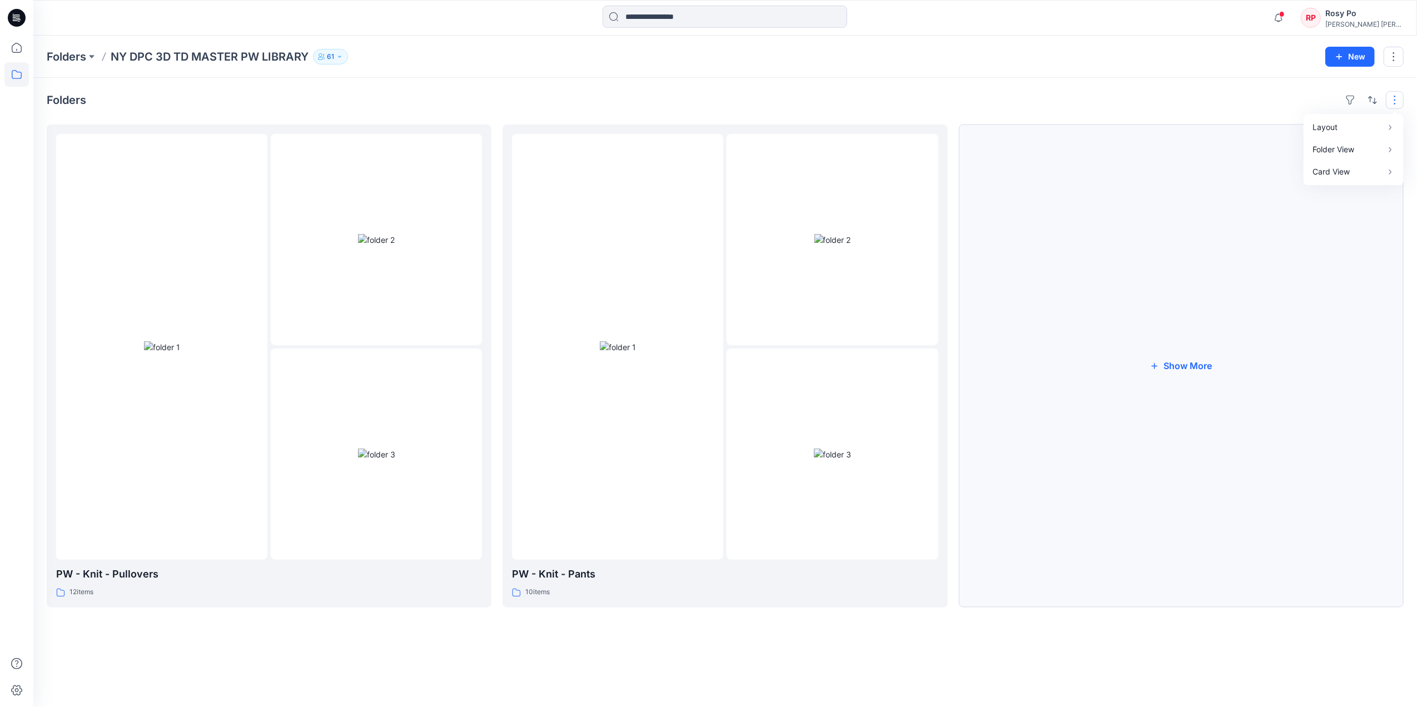
click at [1170, 398] on button "Show More" at bounding box center [1181, 365] width 445 height 483
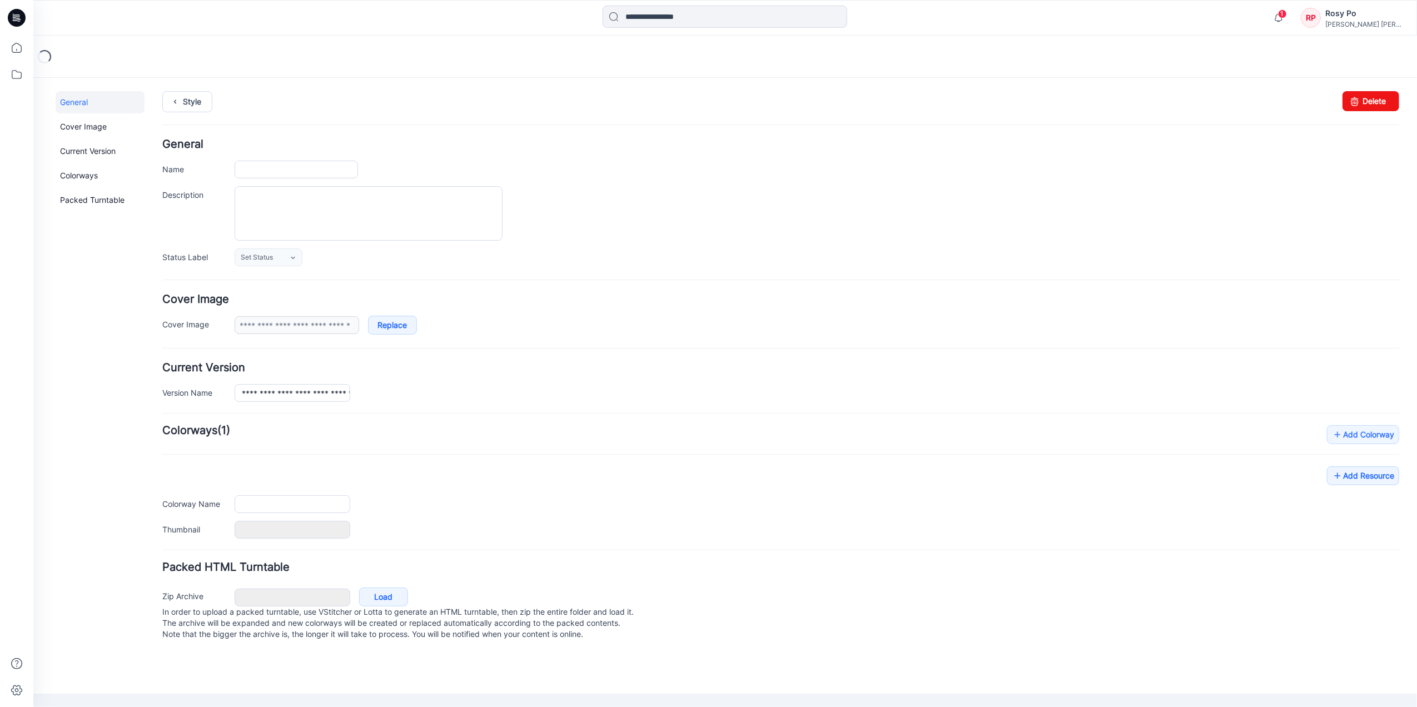
type input "**********"
type input "*****"
type input "**********"
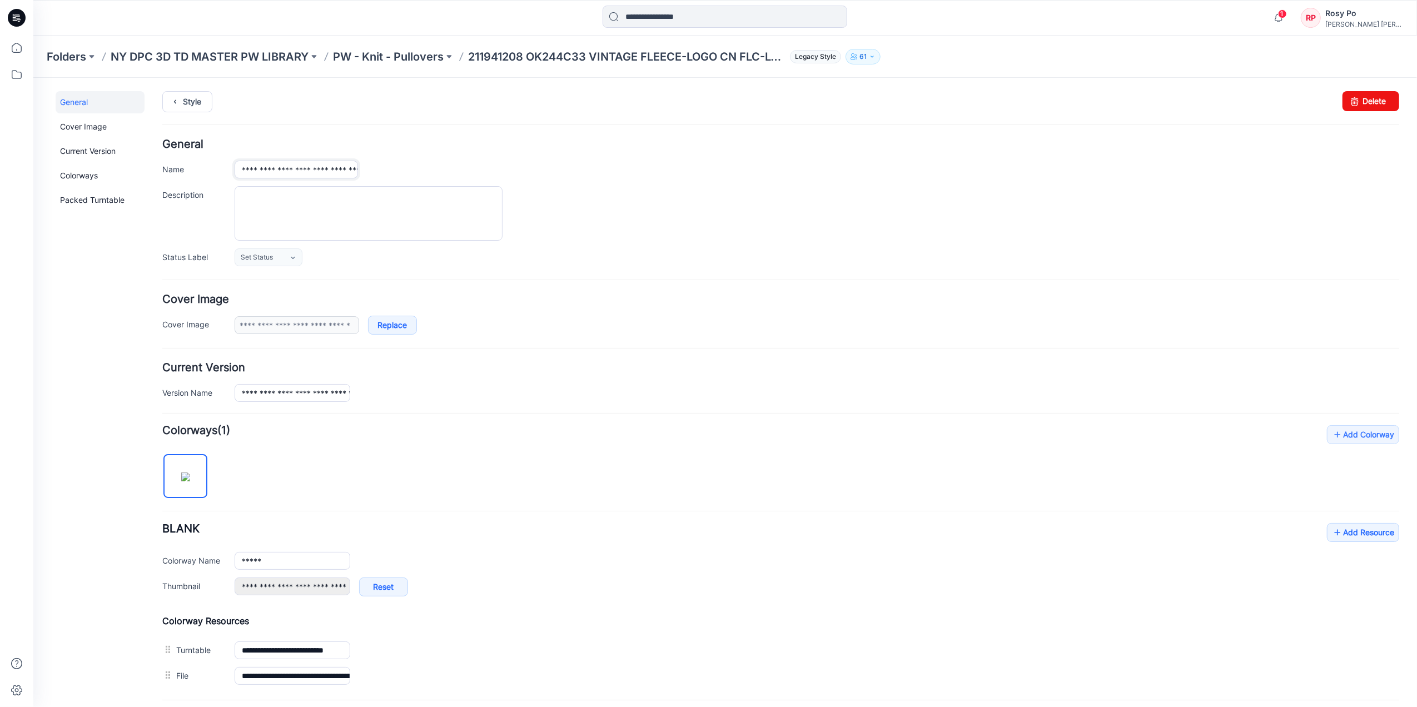
scroll to position [0, 145]
drag, startPoint x: 242, startPoint y: 170, endPoint x: 444, endPoint y: 172, distance: 201.7
click at [444, 172] on div "**********" at bounding box center [816, 169] width 1164 height 18
paste input "text"
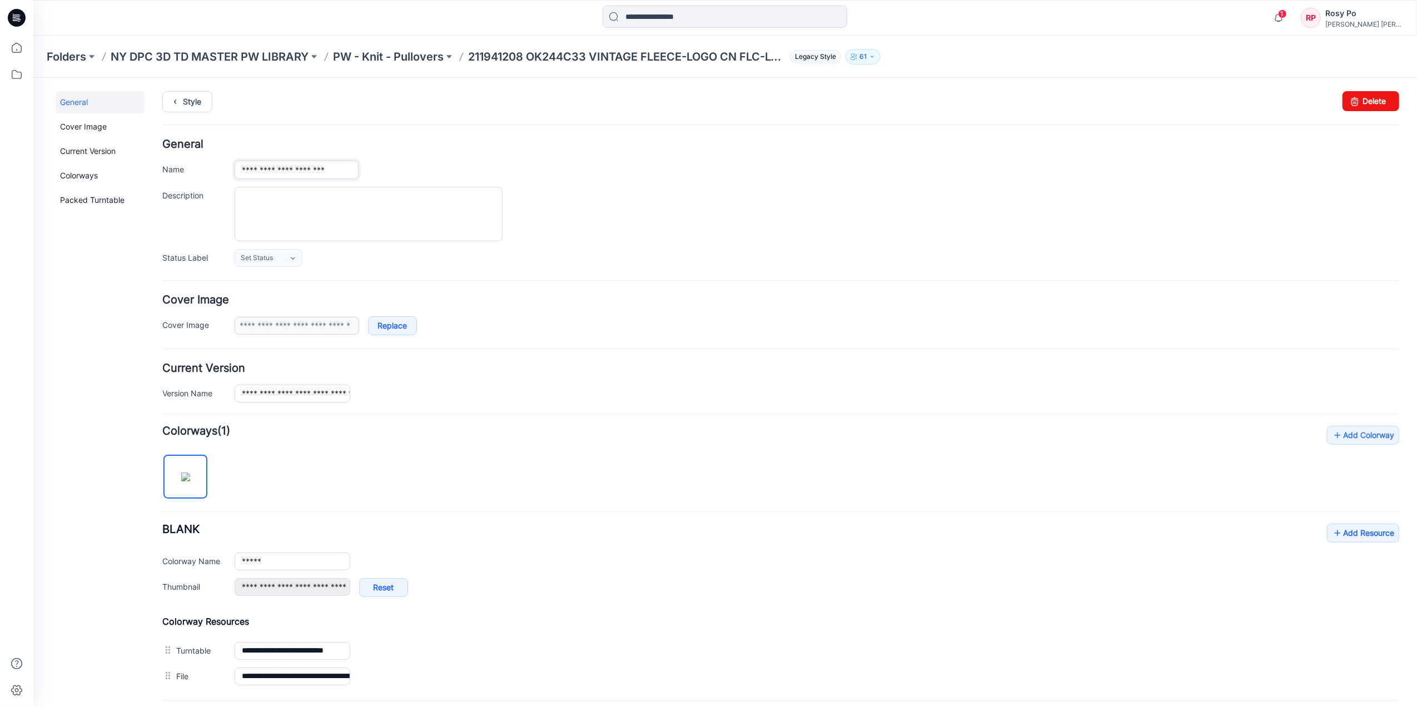
type input "**********"
click at [442, 172] on div "**********" at bounding box center [816, 169] width 1164 height 18
click at [251, 389] on input "**********" at bounding box center [292, 393] width 116 height 18
drag, startPoint x: 291, startPoint y: 393, endPoint x: 445, endPoint y: 401, distance: 154.1
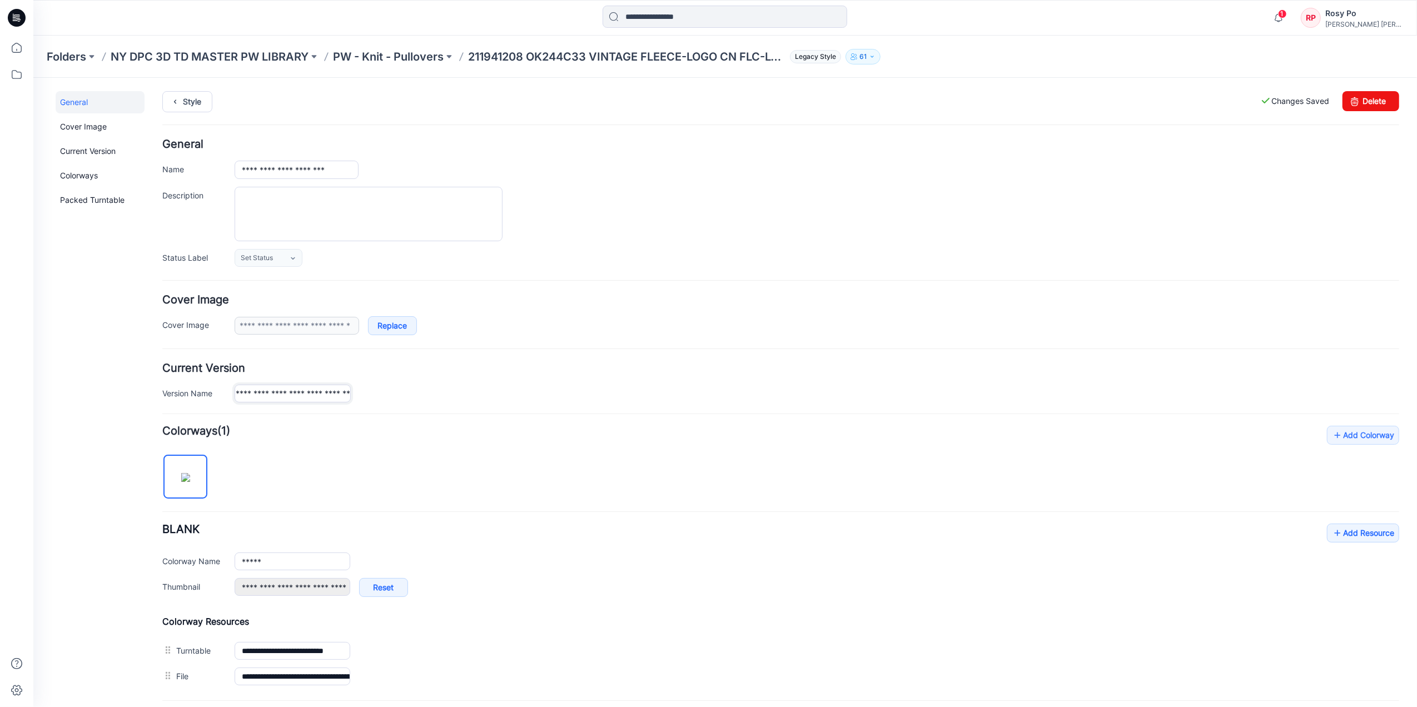
click at [445, 401] on div "**********" at bounding box center [816, 393] width 1164 height 18
paste input "text"
type input "**********"
click at [448, 389] on div "**********" at bounding box center [816, 393] width 1164 height 18
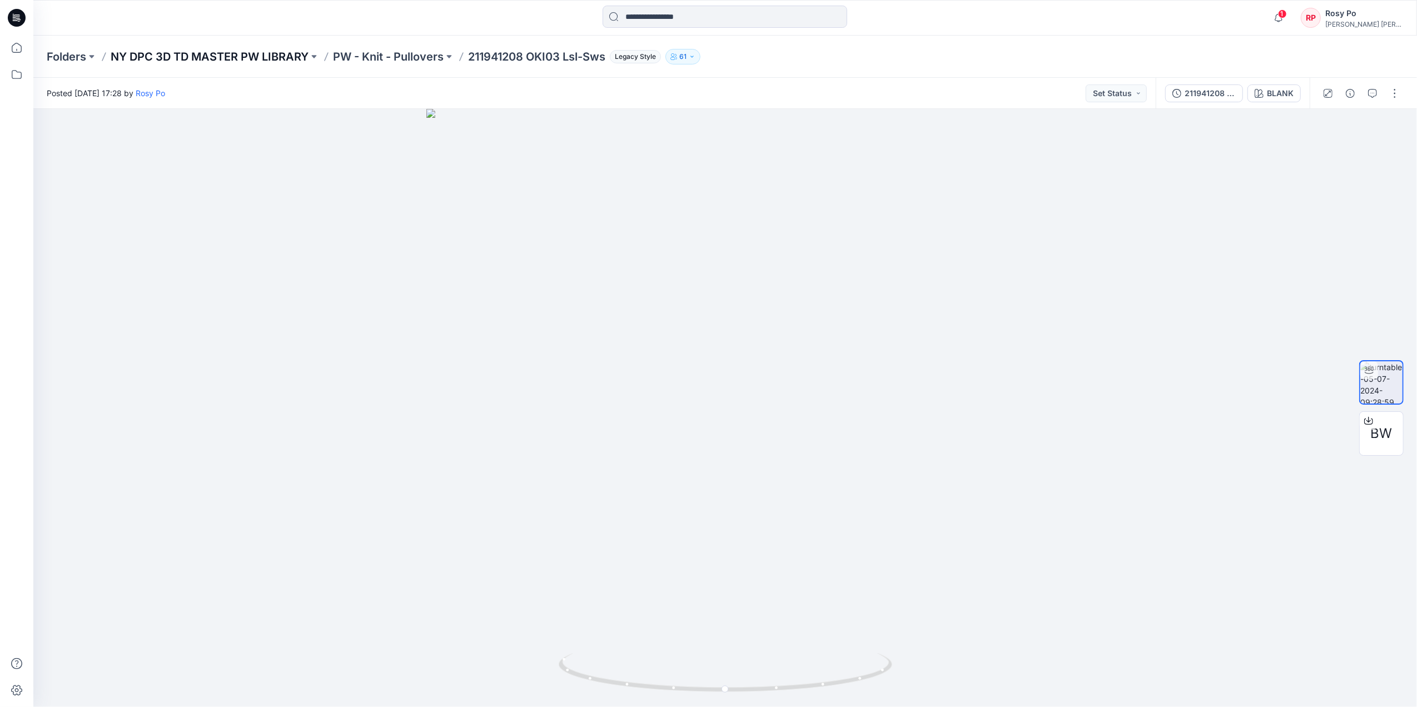
click at [270, 53] on p "NY DPC 3D TD MASTER PW LIBRARY" at bounding box center [210, 57] width 198 height 16
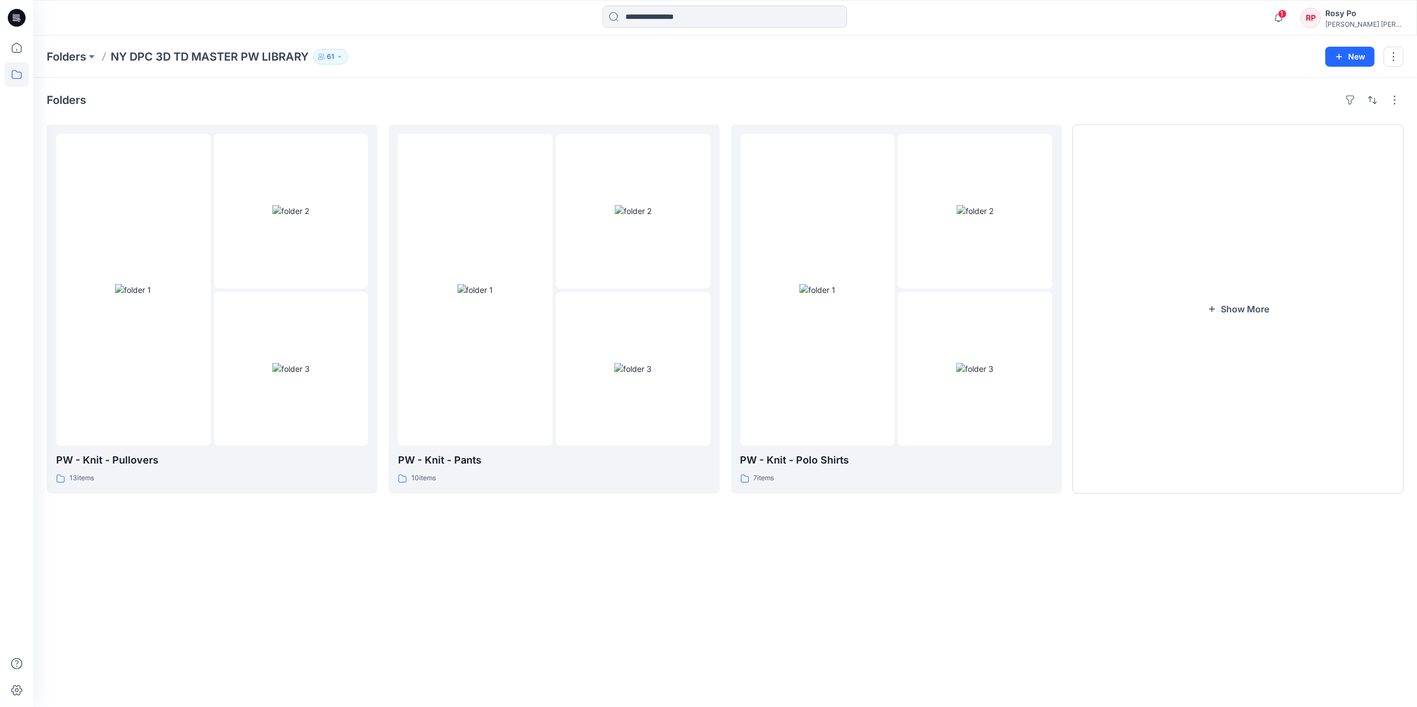
click at [334, 54] on p "61" at bounding box center [330, 57] width 7 height 12
click at [453, 88] on div "Folder Access Members Only" at bounding box center [398, 88] width 149 height 25
click at [463, 87] on icon "Manage Users" at bounding box center [464, 88] width 4 height 9
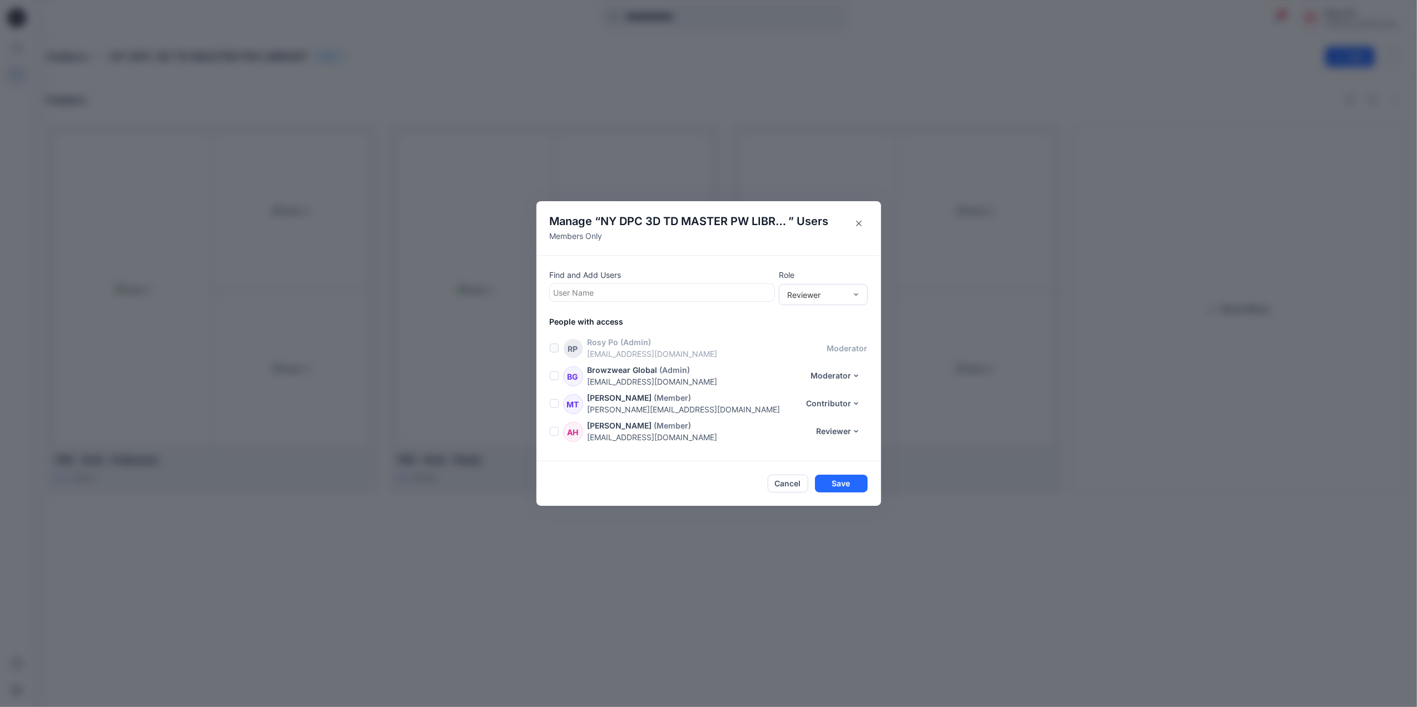
scroll to position [1579, 0]
click at [716, 292] on div at bounding box center [662, 293] width 217 height 14
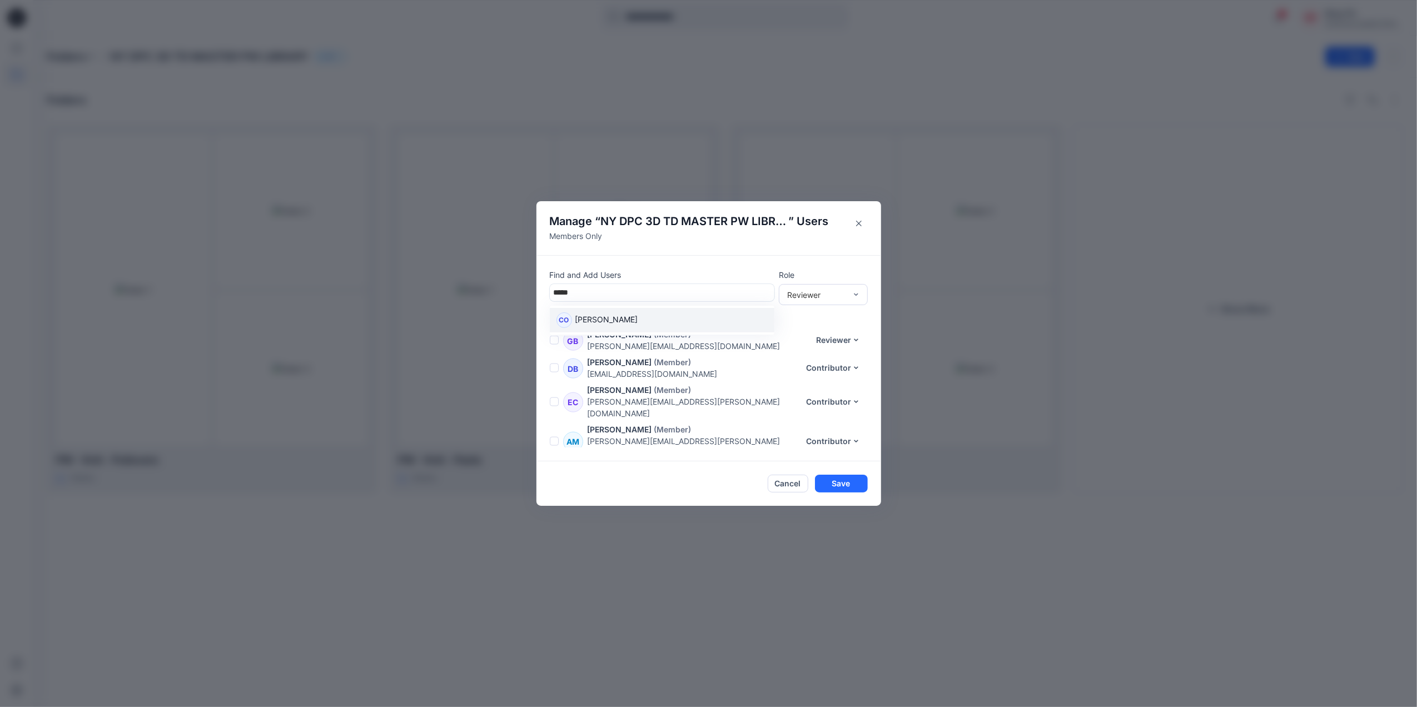
type input "*****"
click at [701, 245] on header "Manage “ NY DPC 3D TD MASTER PW LIBRARY ” Users Members Only" at bounding box center [708, 228] width 345 height 54
click at [861, 226] on button "Close" at bounding box center [859, 224] width 18 height 18
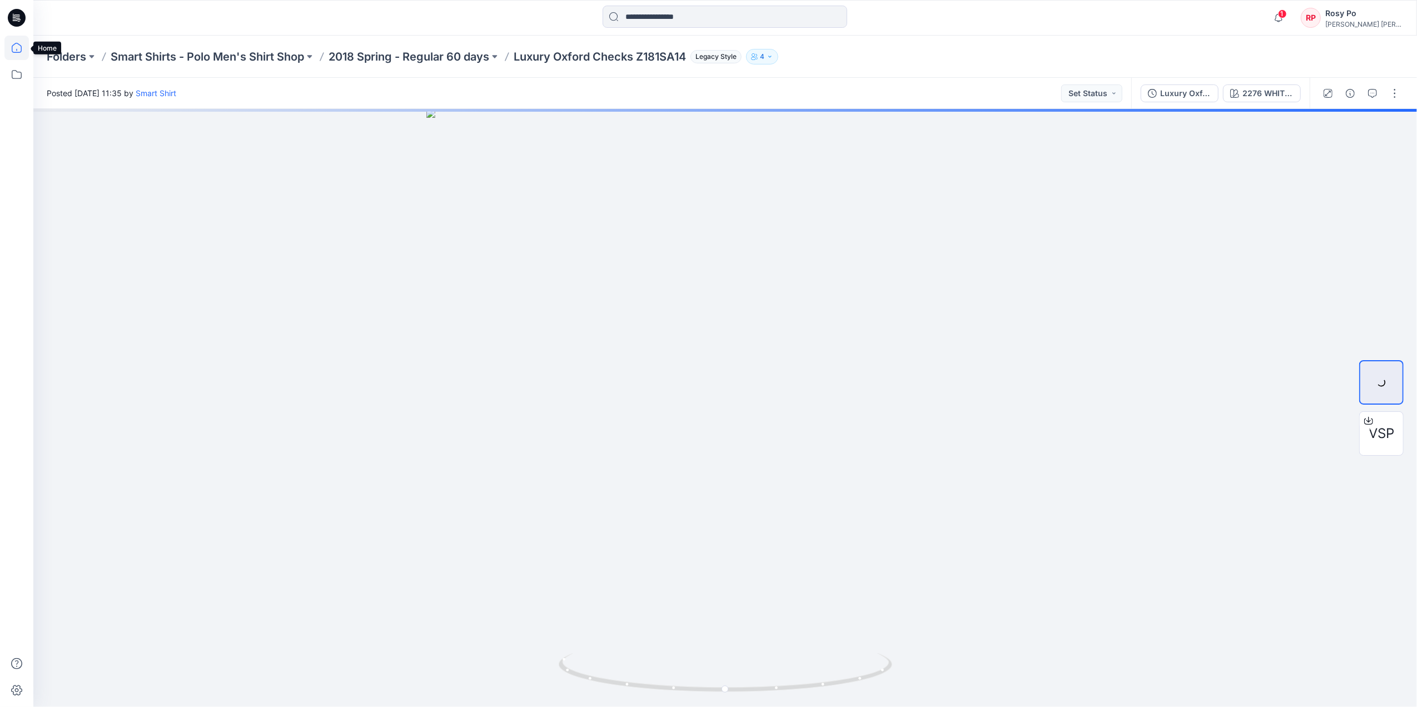
click at [18, 43] on icon at bounding box center [16, 48] width 24 height 24
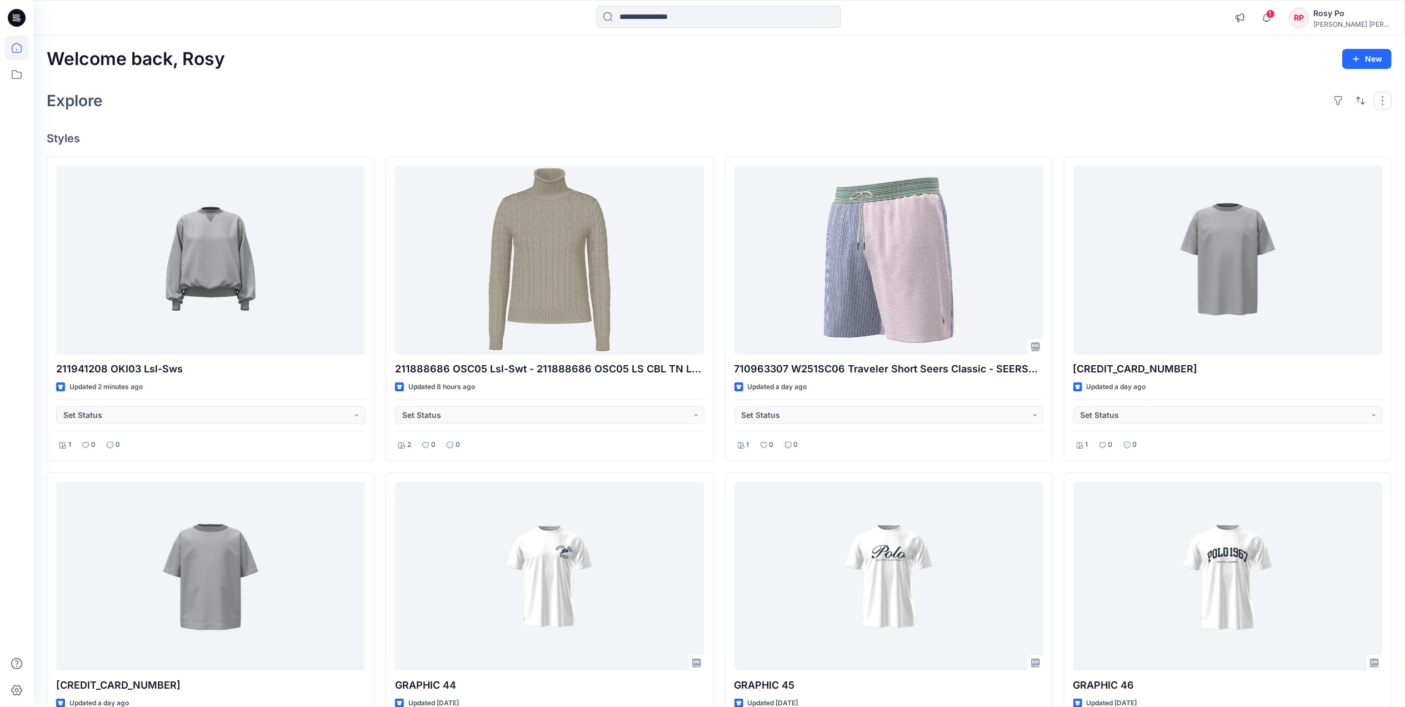
click at [1130, 103] on button "button" at bounding box center [1383, 101] width 18 height 18
drag, startPoint x: 309, startPoint y: 36, endPoint x: 58, endPoint y: 42, distance: 250.7
click at [309, 36] on div "Welcome back, Rosy New Explore Layout Grid Large Grid Folder View Compact Card …" at bounding box center [719, 592] width 1372 height 1112
click at [16, 70] on icon at bounding box center [17, 74] width 10 height 9
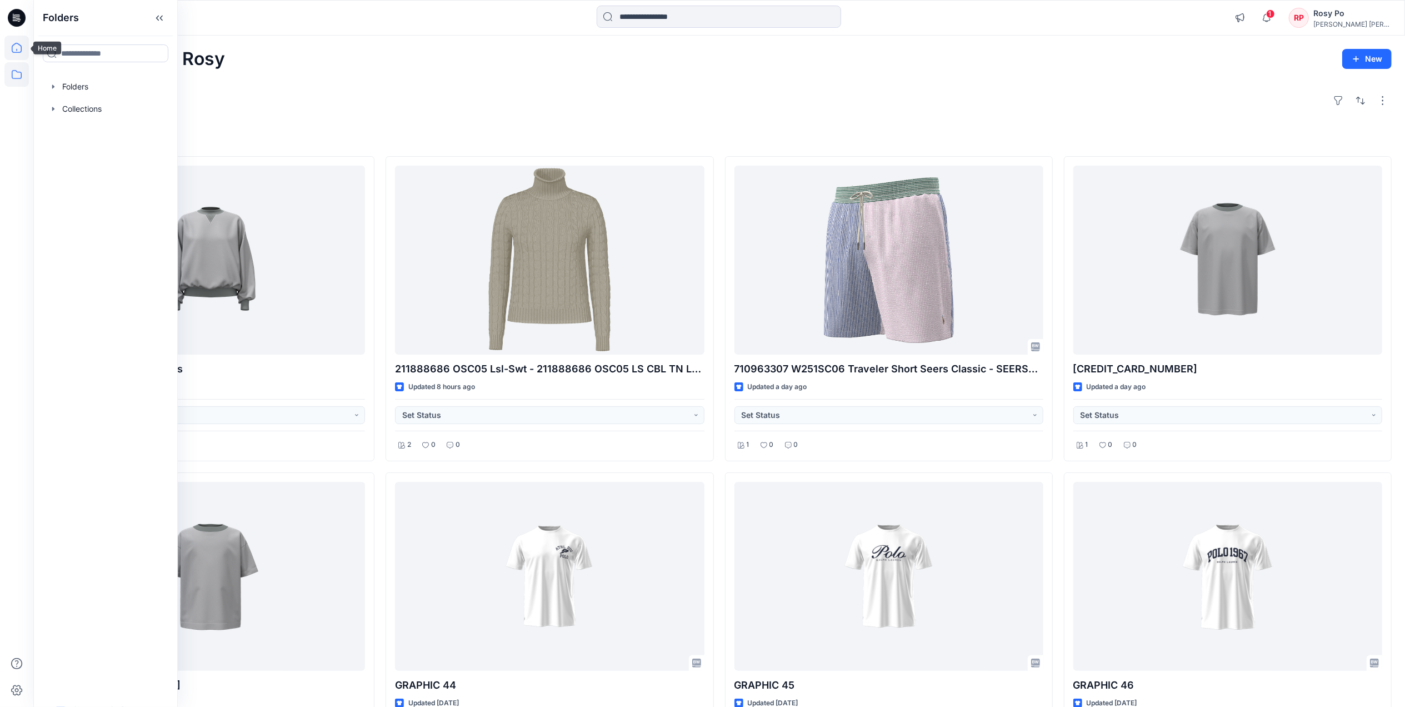
click at [22, 52] on icon at bounding box center [16, 48] width 24 height 24
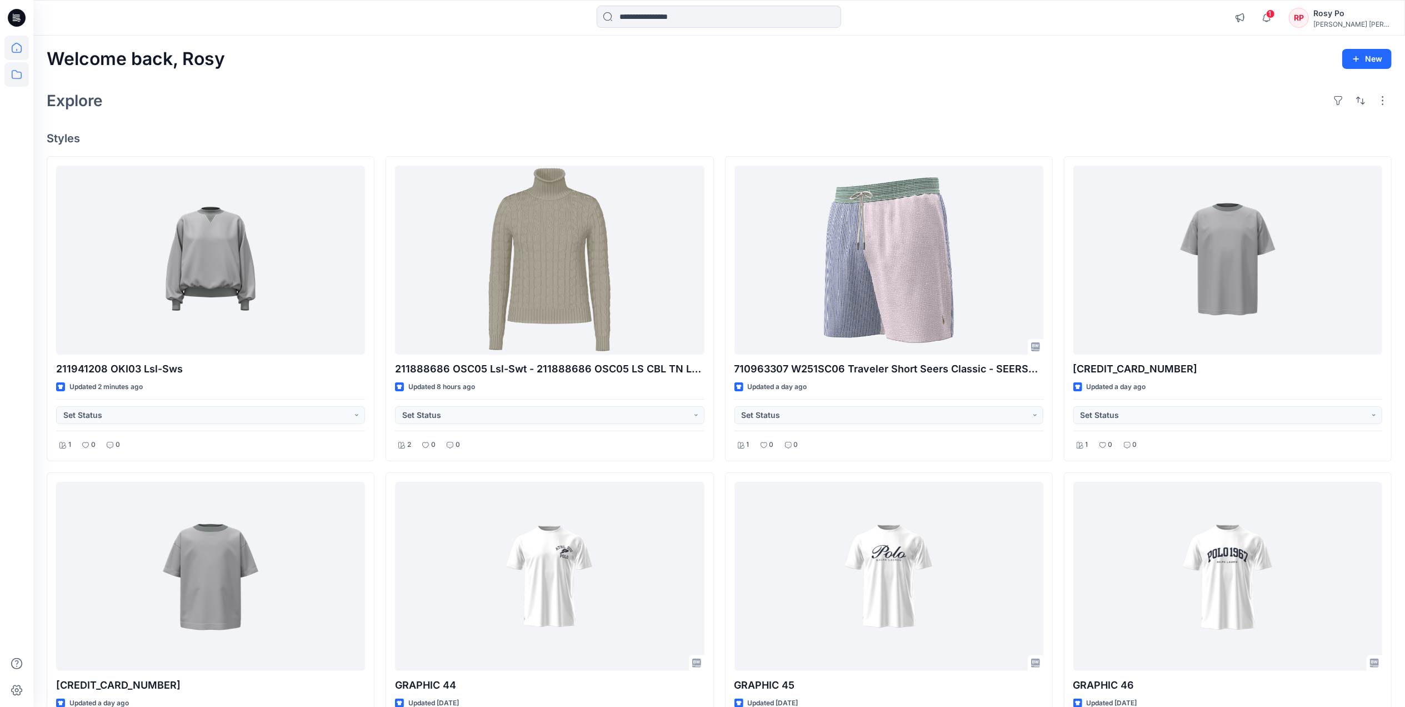
click at [7, 70] on icon at bounding box center [16, 74] width 24 height 24
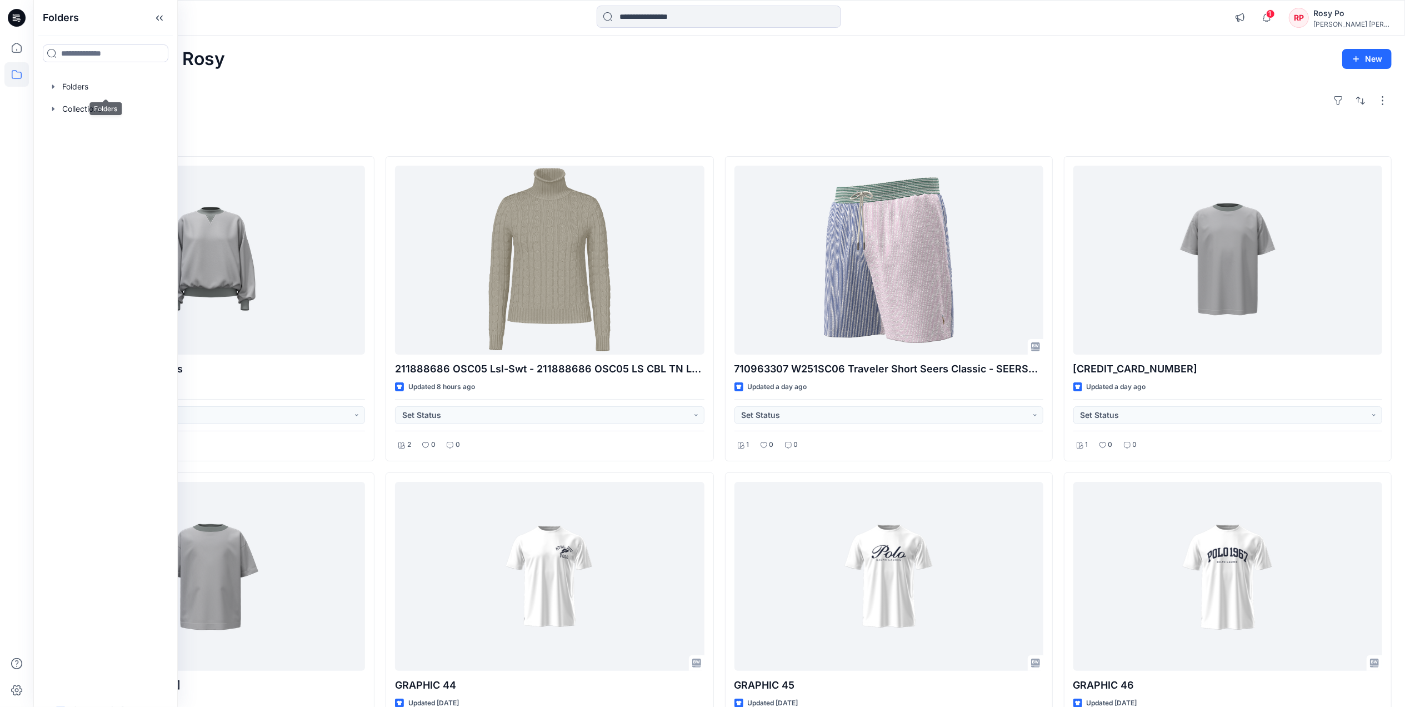
click at [378, 80] on div "Welcome back, Rosy New Explore Styles 211941208 OKI03 Lsl-Sws Updated 2 minutes…" at bounding box center [719, 592] width 1372 height 1112
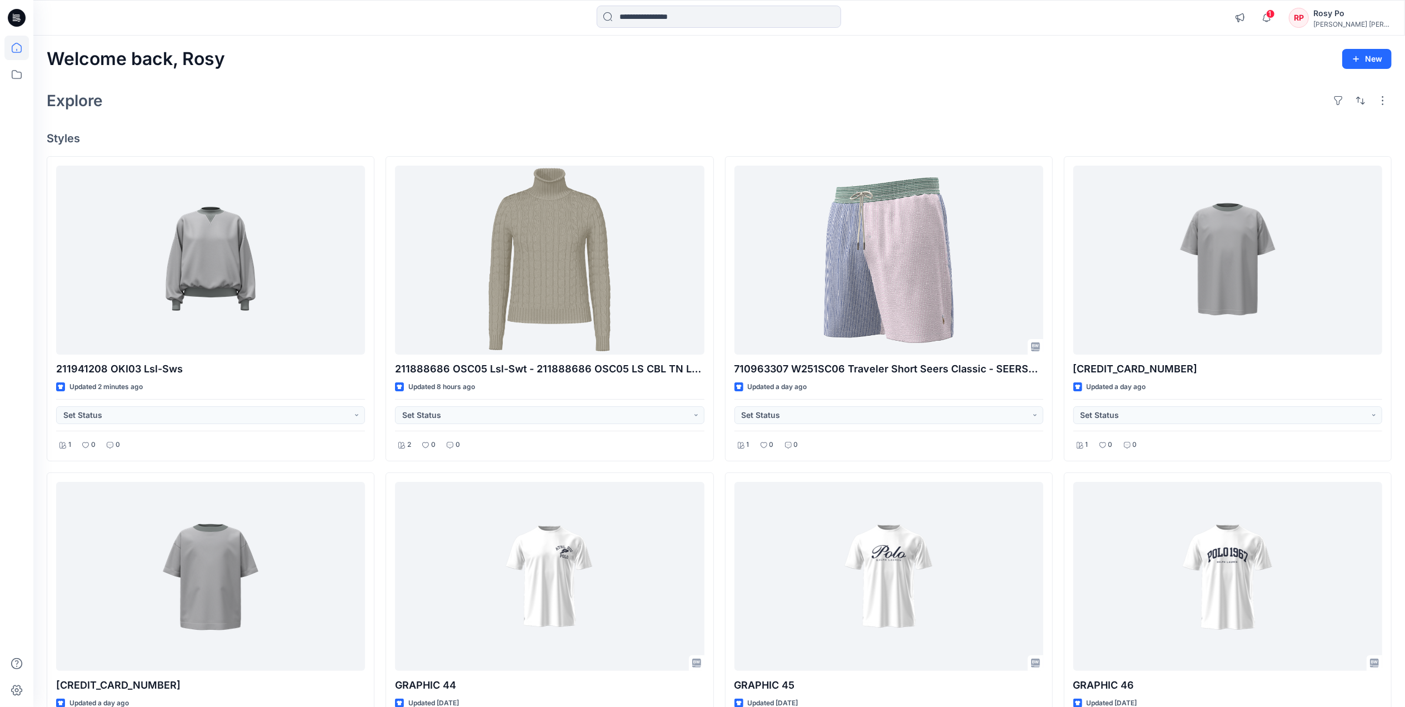
click at [1130, 23] on div "[PERSON_NAME] [PERSON_NAME]" at bounding box center [1353, 24] width 78 height 8
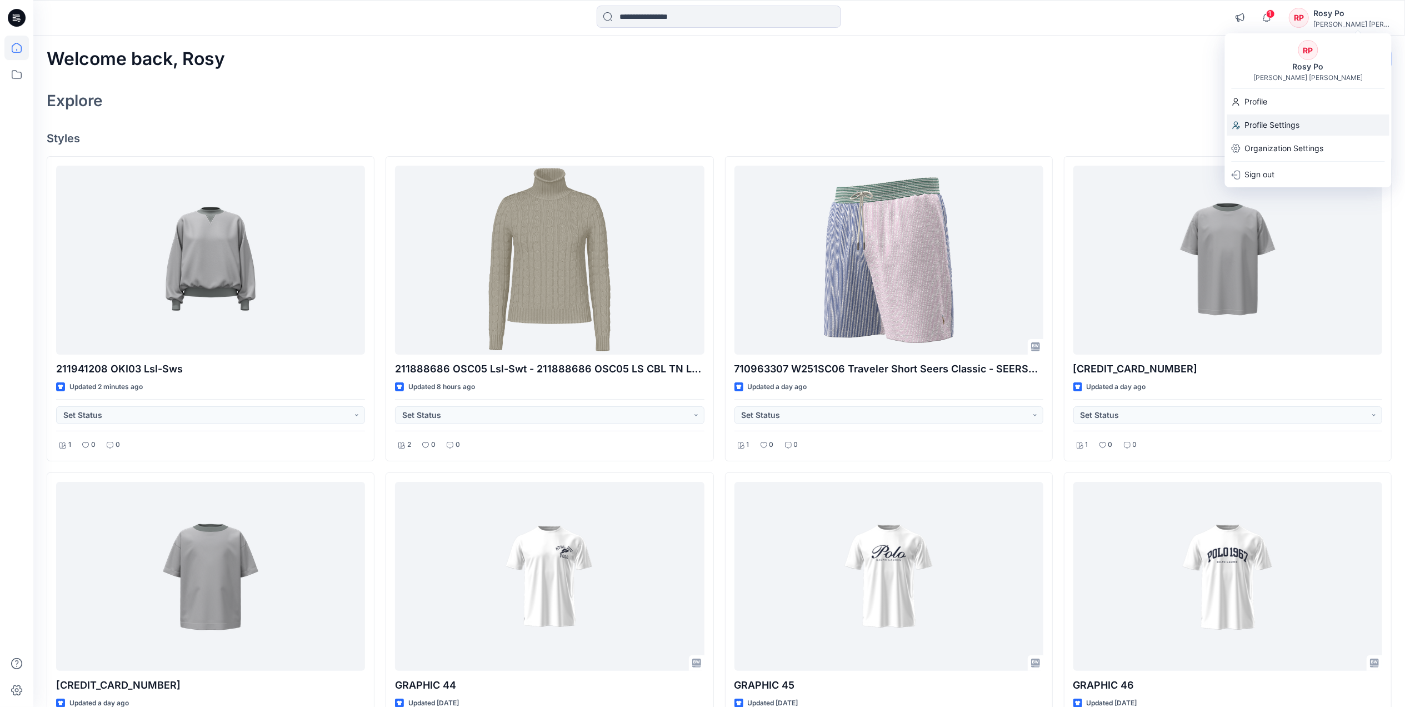
click at [1130, 124] on p "Profile Settings" at bounding box center [1272, 124] width 55 height 21
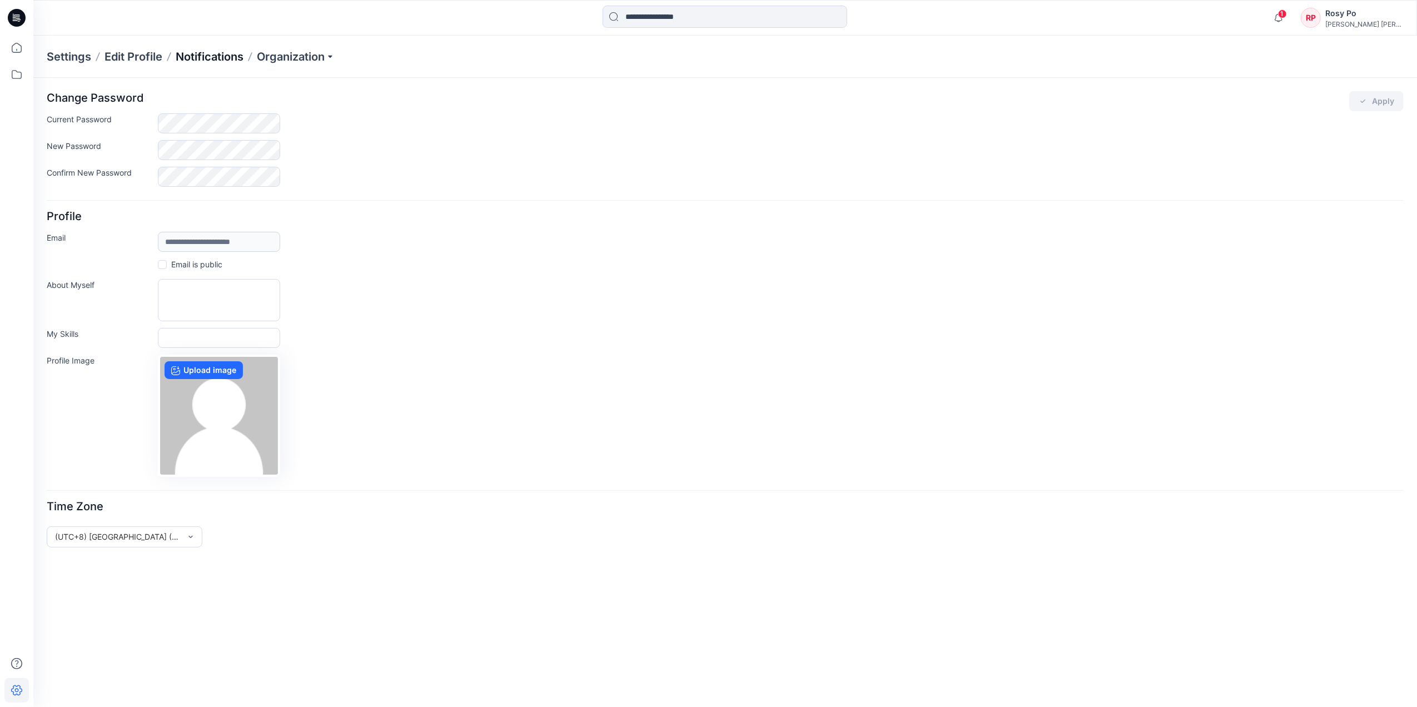
click at [213, 52] on p "Notifications" at bounding box center [210, 57] width 68 height 16
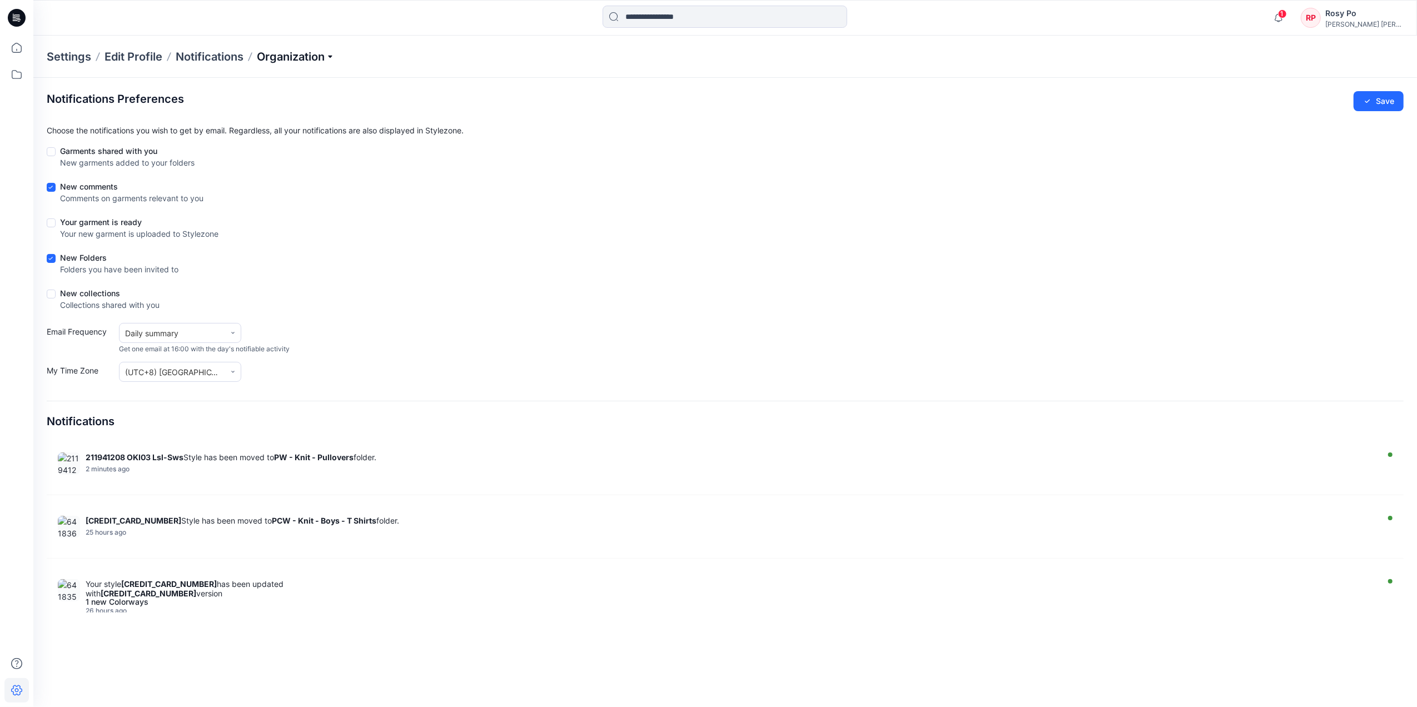
click at [296, 52] on p "Organization" at bounding box center [296, 57] width 78 height 16
click at [285, 196] on link "User Roles" at bounding box center [297, 193] width 162 height 22
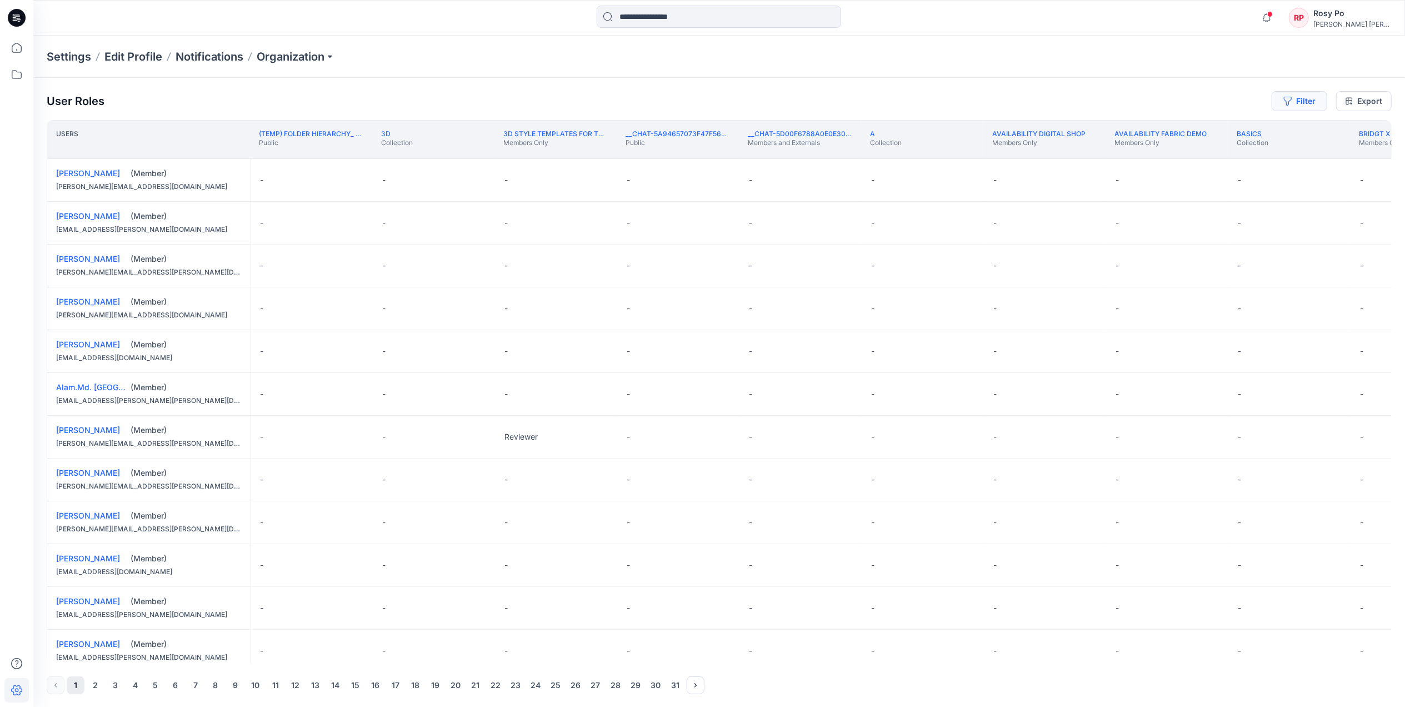
click at [1130, 102] on button "Filter" at bounding box center [1300, 101] width 56 height 20
click at [1130, 130] on div at bounding box center [1260, 131] width 114 height 14
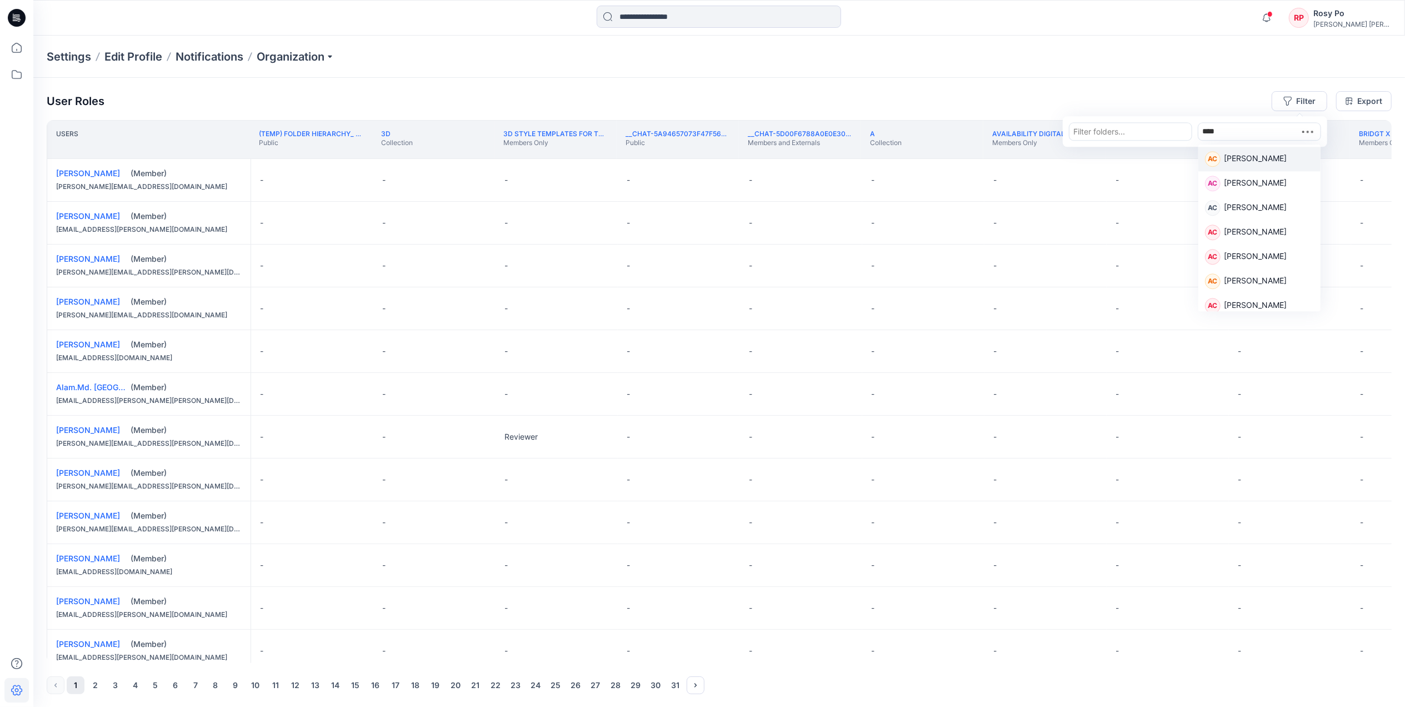
type input "*****"
click at [1130, 162] on p "Courtney Childs" at bounding box center [1255, 159] width 63 height 14
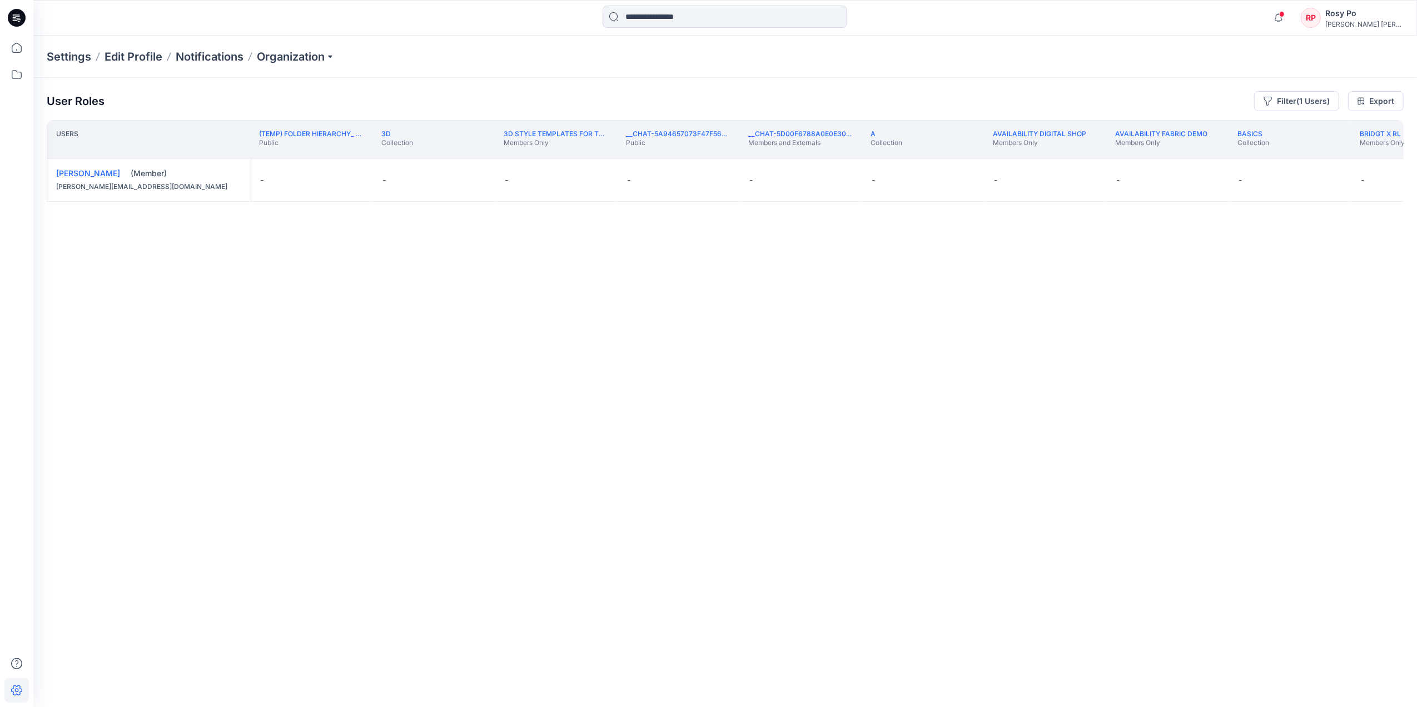
drag, startPoint x: 120, startPoint y: 660, endPoint x: 159, endPoint y: 661, distance: 38.9
click at [187, 662] on div "Users (TEMP) Folder Hierarchy_ Reviews Public 3D Collection 3D Style Templates …" at bounding box center [725, 391] width 1357 height 543
drag, startPoint x: 116, startPoint y: 659, endPoint x: 198, endPoint y: 661, distance: 82.3
click at [198, 661] on div "Users (TEMP) Folder Hierarchy_ Reviews Public 3D Collection 3D Style Templates …" at bounding box center [725, 391] width 1357 height 543
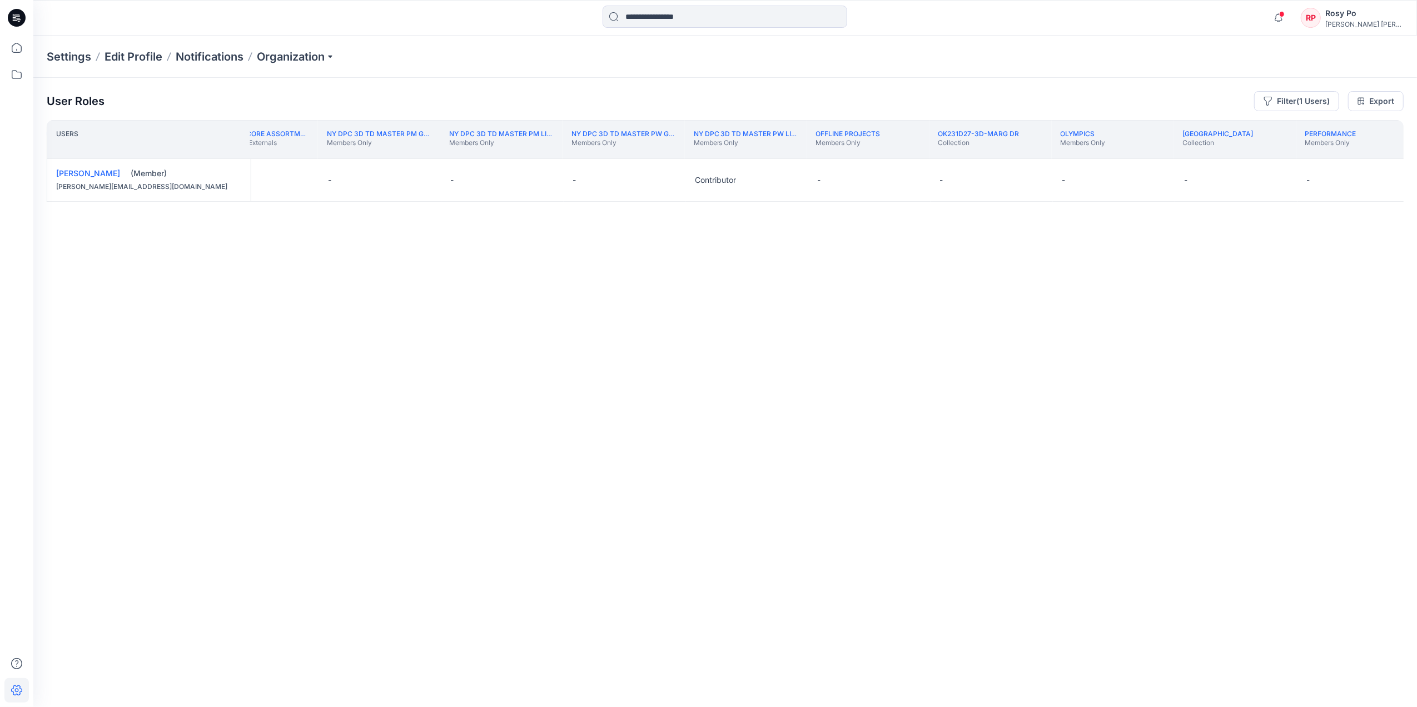
scroll to position [0, 9730]
click at [989, 138] on link "NY DPC 3D TD MASTER PW LIBRARY" at bounding box center [981, 133] width 121 height 8
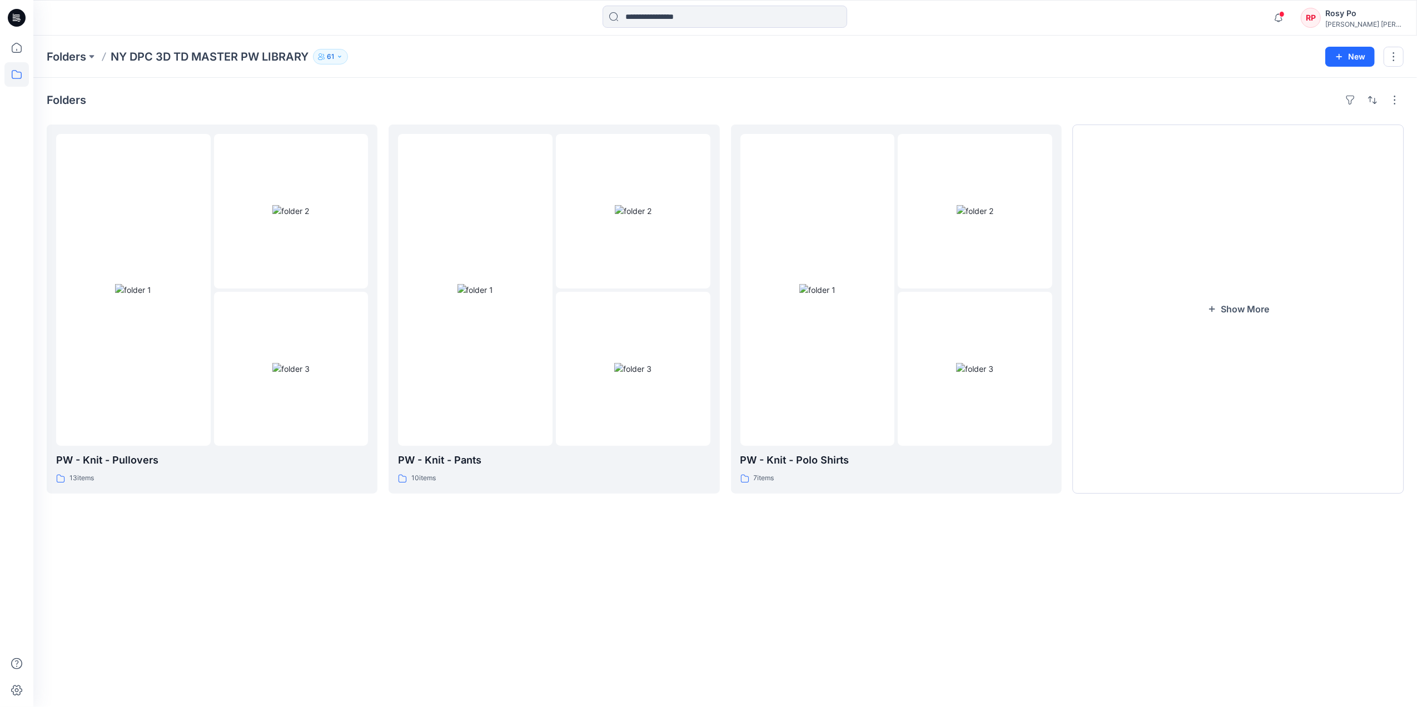
click at [343, 59] on icon "button" at bounding box center [339, 56] width 7 height 7
click at [461, 86] on icon "Manage Users" at bounding box center [464, 88] width 9 height 9
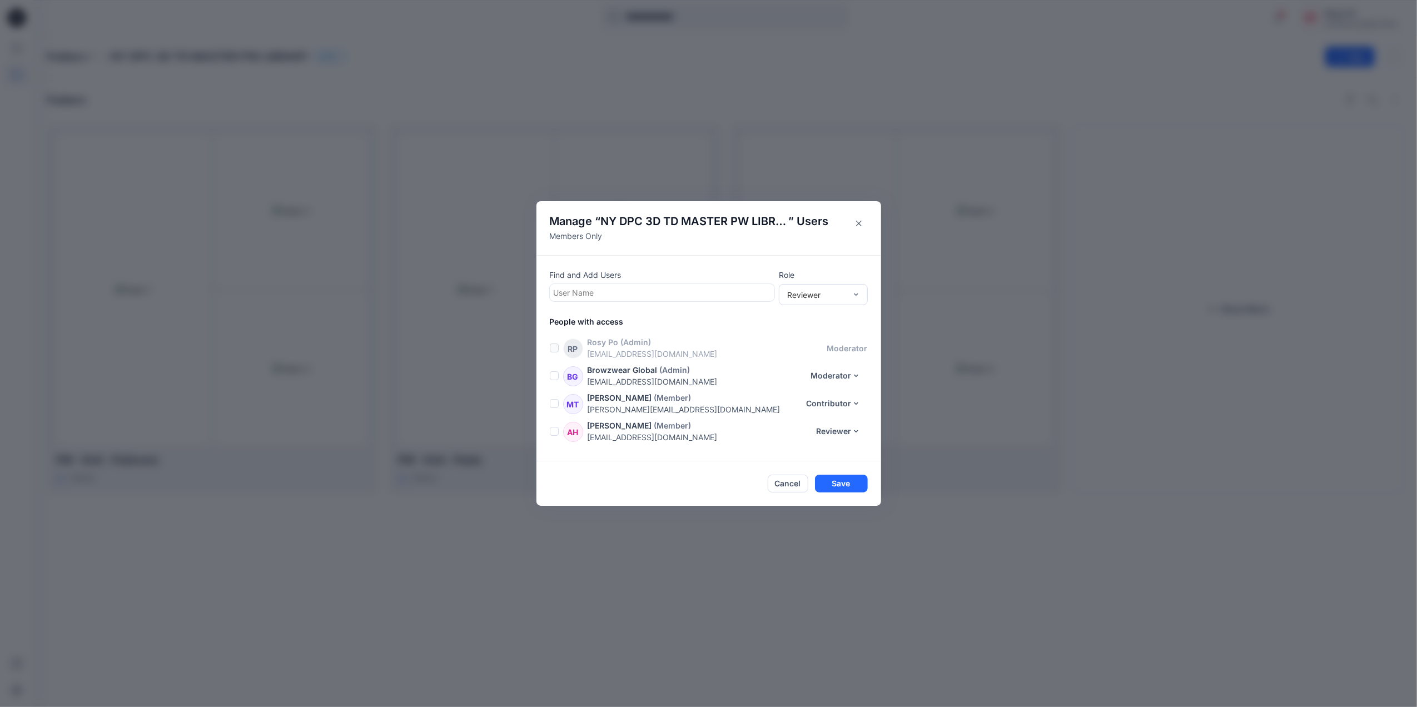
scroll to position [1579, 0]
click at [645, 288] on div at bounding box center [662, 293] width 217 height 14
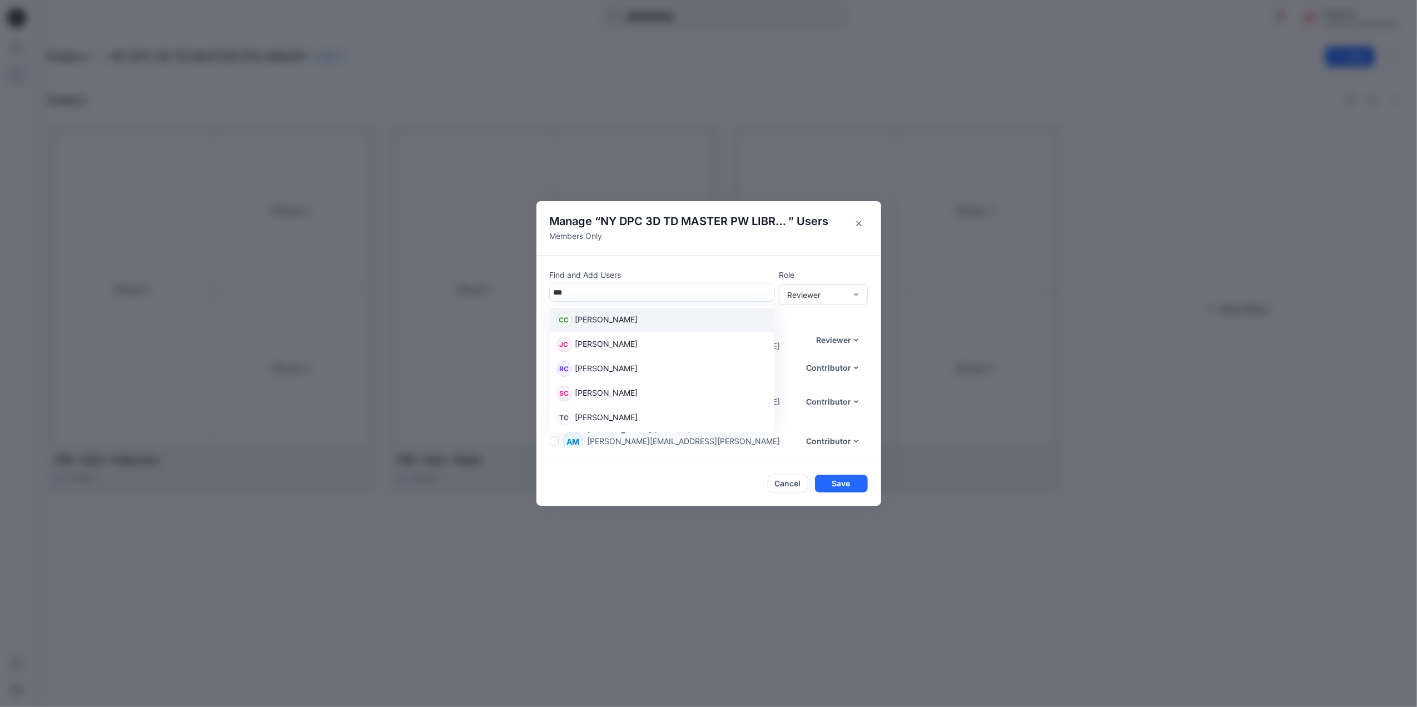
type input "***"
click at [730, 250] on header "Manage “ NY DPC 3D TD MASTER PW LIBRARY ” Users Members Only" at bounding box center [708, 228] width 345 height 54
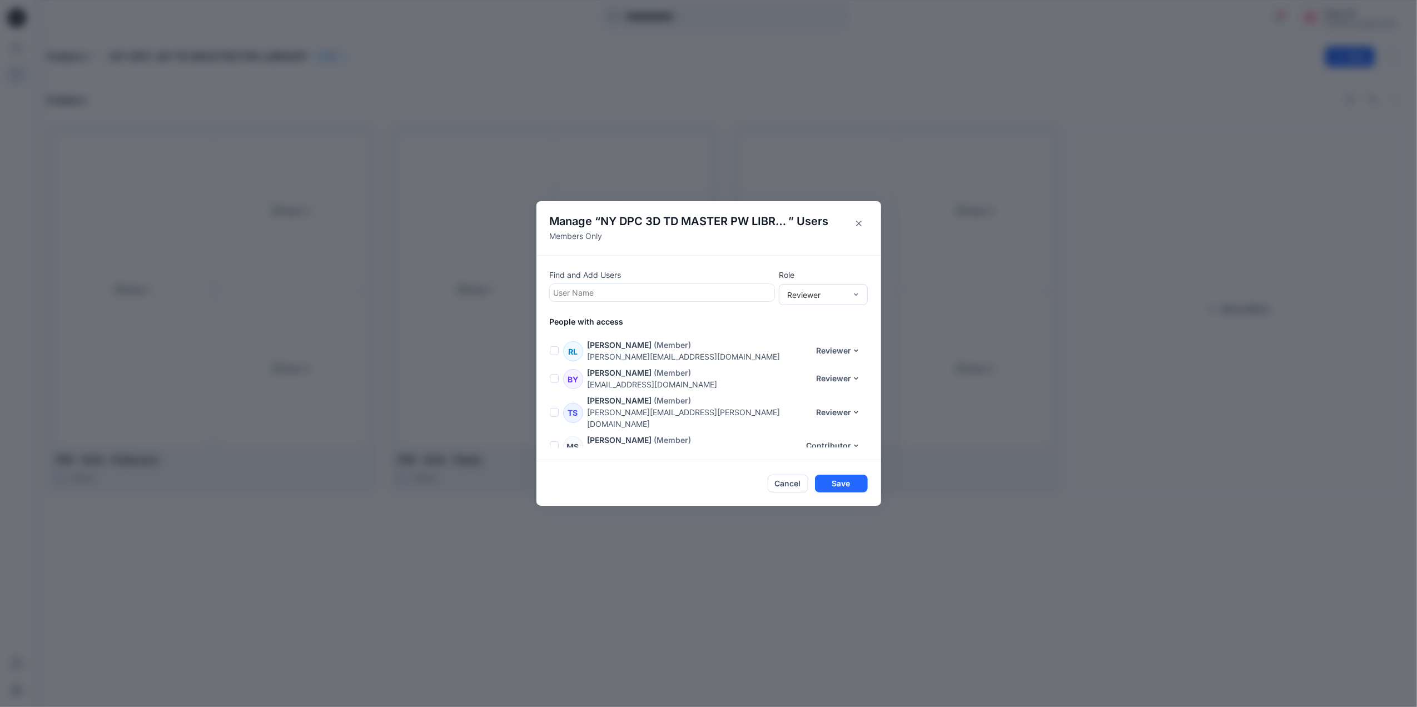
scroll to position [519, 0]
click at [614, 298] on div at bounding box center [662, 293] width 217 height 14
type input "*"
type input "***"
click at [687, 321] on div "CO Courtney O'connor" at bounding box center [661, 320] width 211 height 16
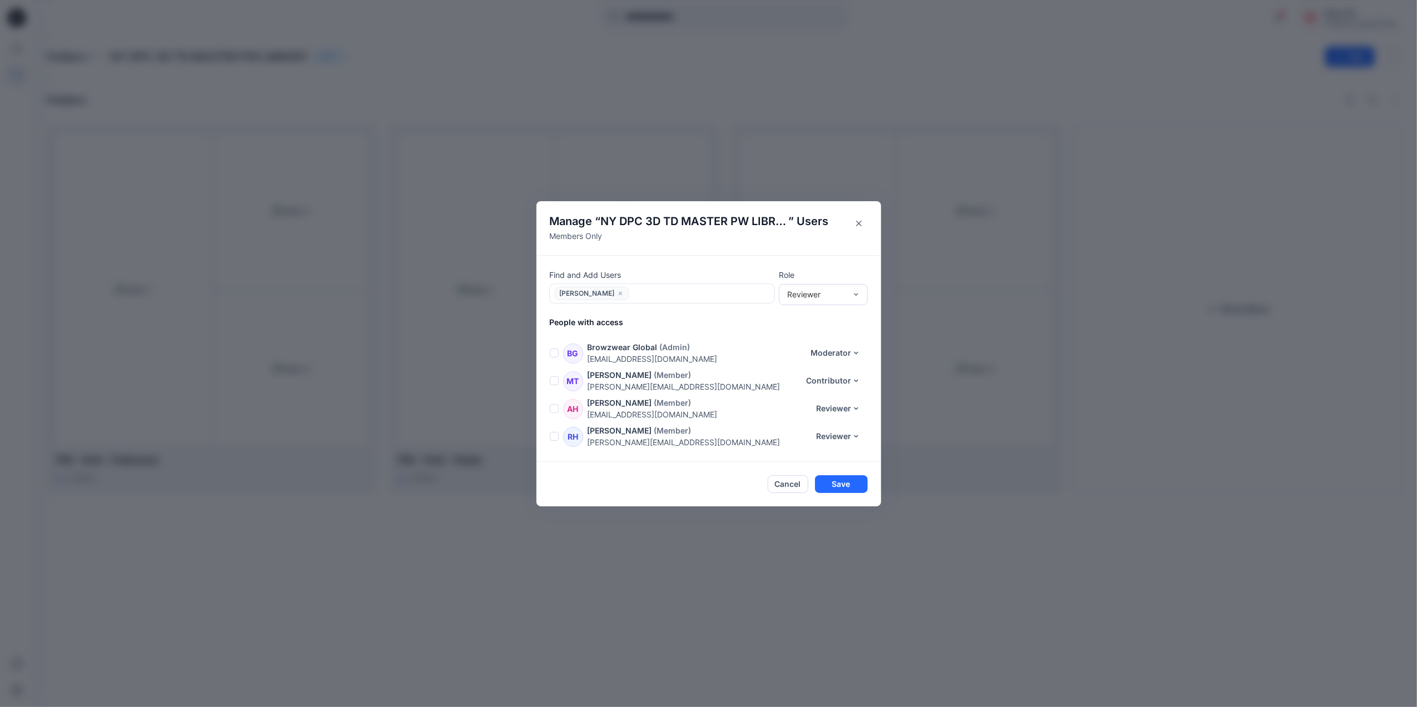
scroll to position [0, 0]
click at [856, 221] on icon "Close" at bounding box center [859, 224] width 6 height 6
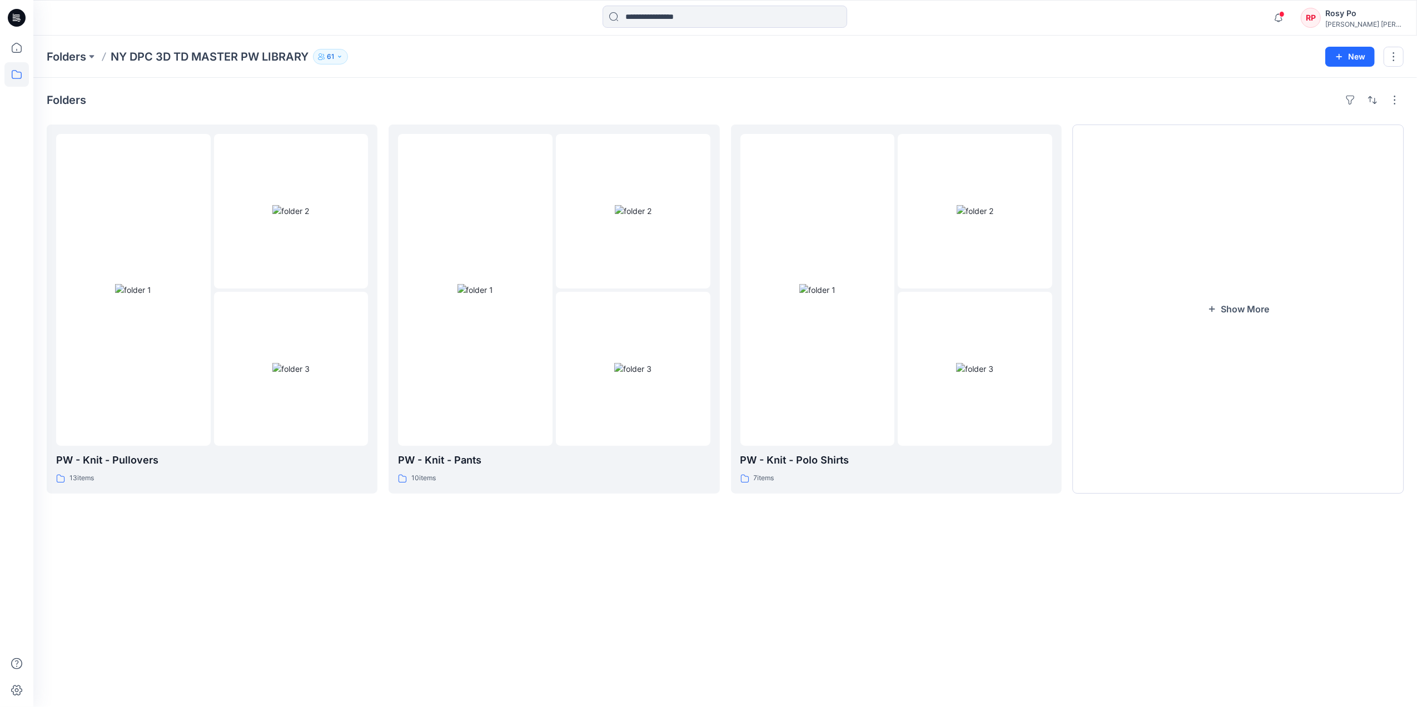
click at [637, 52] on div "Folders NY DPC 3D TD MASTER PW LIBRARY 61 Folder Access Members Only Browzwear …" at bounding box center [682, 57] width 1270 height 16
click at [1130, 54] on button "button" at bounding box center [1393, 57] width 20 height 20
click at [1130, 121] on button "Manage Users" at bounding box center [1341, 124] width 120 height 21
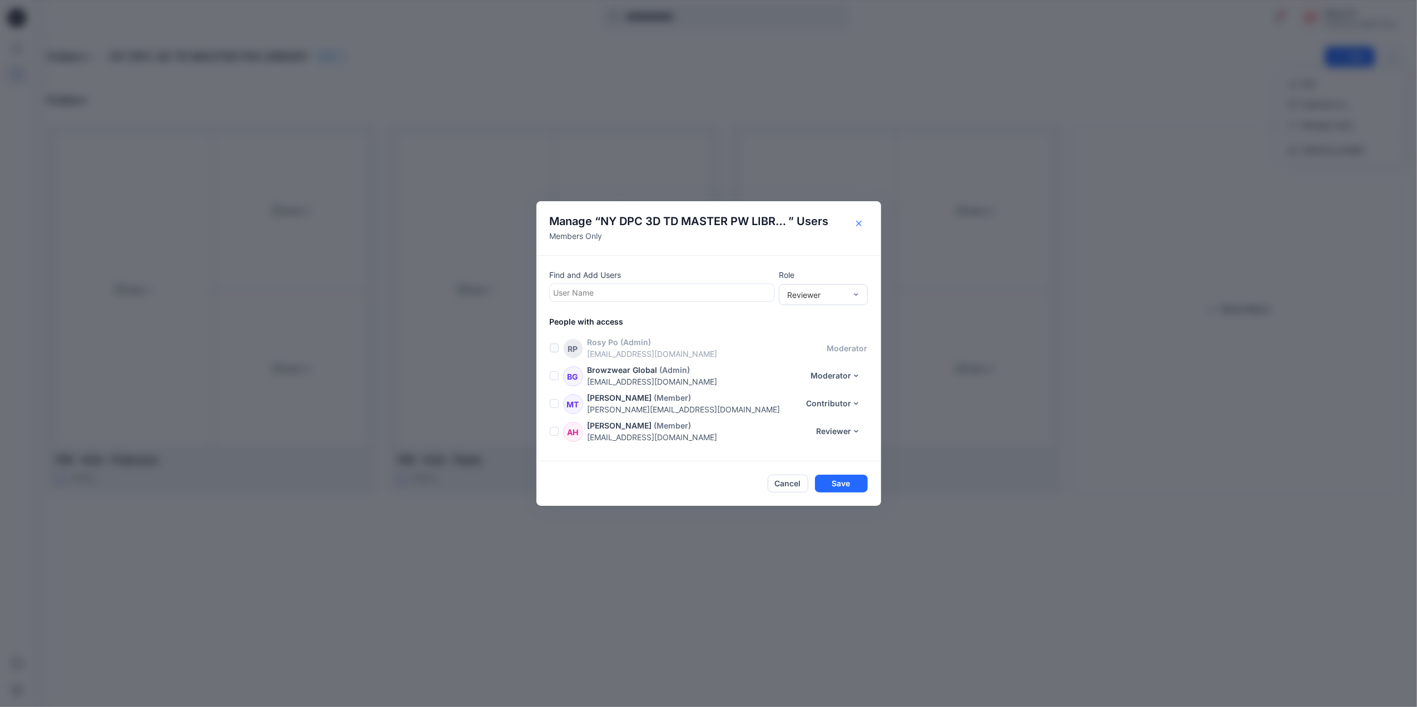
click at [859, 221] on icon "Close" at bounding box center [859, 224] width 6 height 6
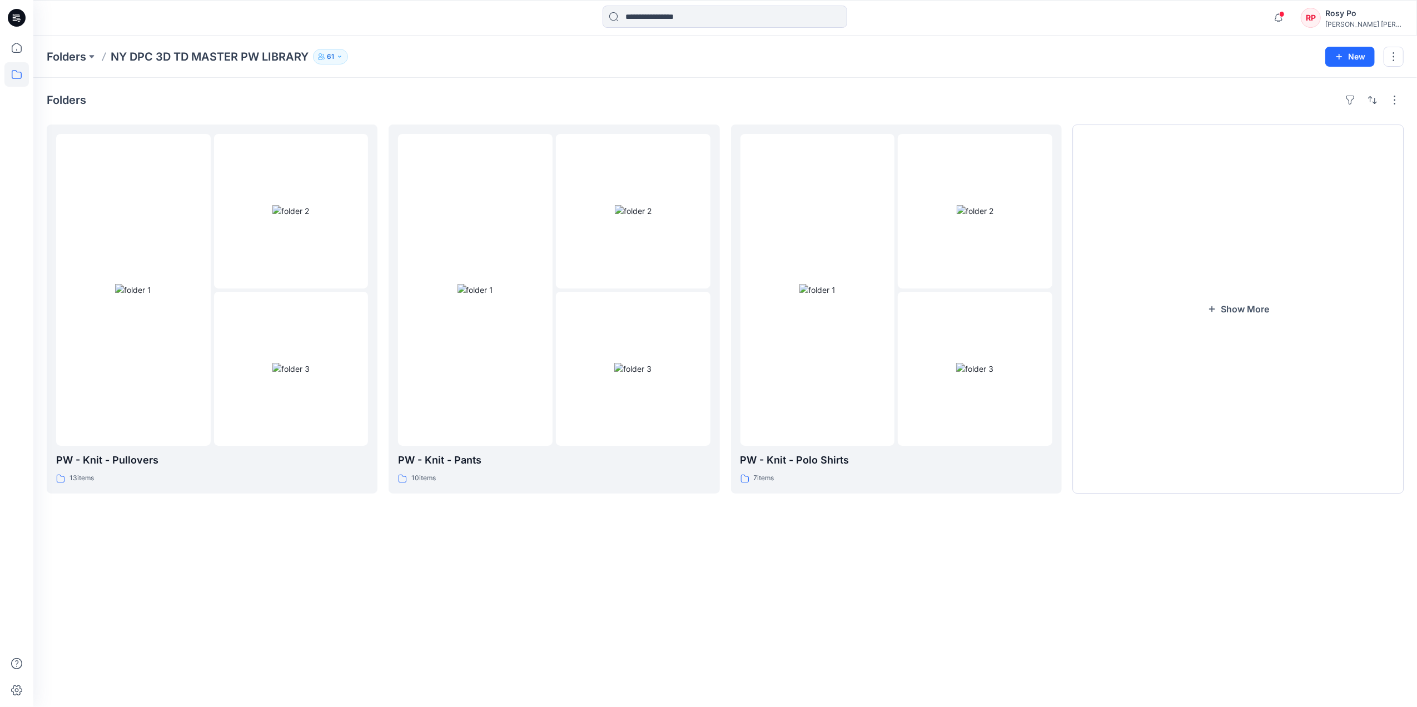
click at [227, 53] on p "NY DPC 3D TD MASTER PW LIBRARY" at bounding box center [210, 57] width 198 height 16
click at [340, 56] on icon "button" at bounding box center [339, 57] width 3 height 2
drag, startPoint x: 479, startPoint y: 167, endPoint x: 476, endPoint y: 136, distance: 31.3
click at [476, 136] on div "Browzwear Global Moderator Mitsuko Taiko Contributor Alexis Harris Reviewer Ric…" at bounding box center [398, 152] width 167 height 88
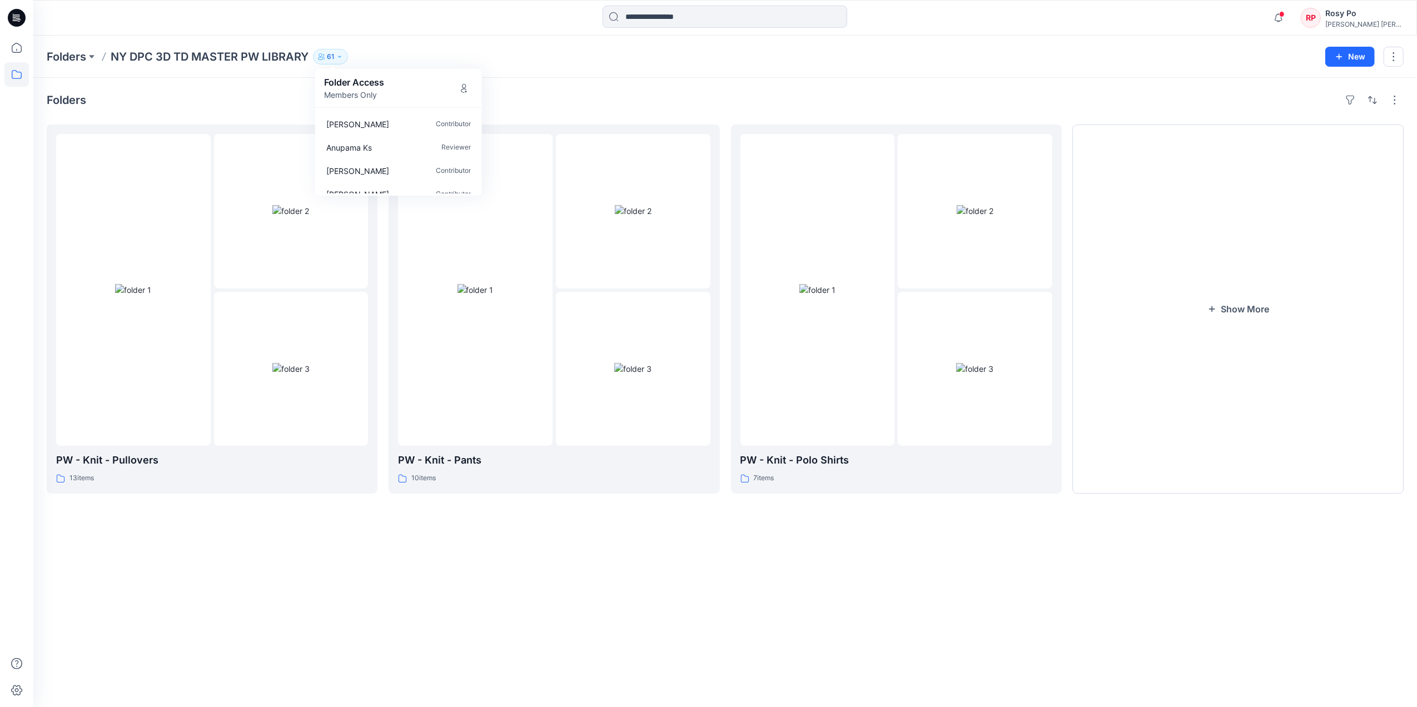
drag, startPoint x: 522, startPoint y: 66, endPoint x: 510, endPoint y: 71, distance: 13.9
click at [522, 66] on div "Folders NY DPC 3D TD MASTER PW LIBRARY 61 Folder Access Members Only Browzwear …" at bounding box center [724, 57] width 1383 height 42
click at [241, 289] on div at bounding box center [291, 290] width 154 height 312
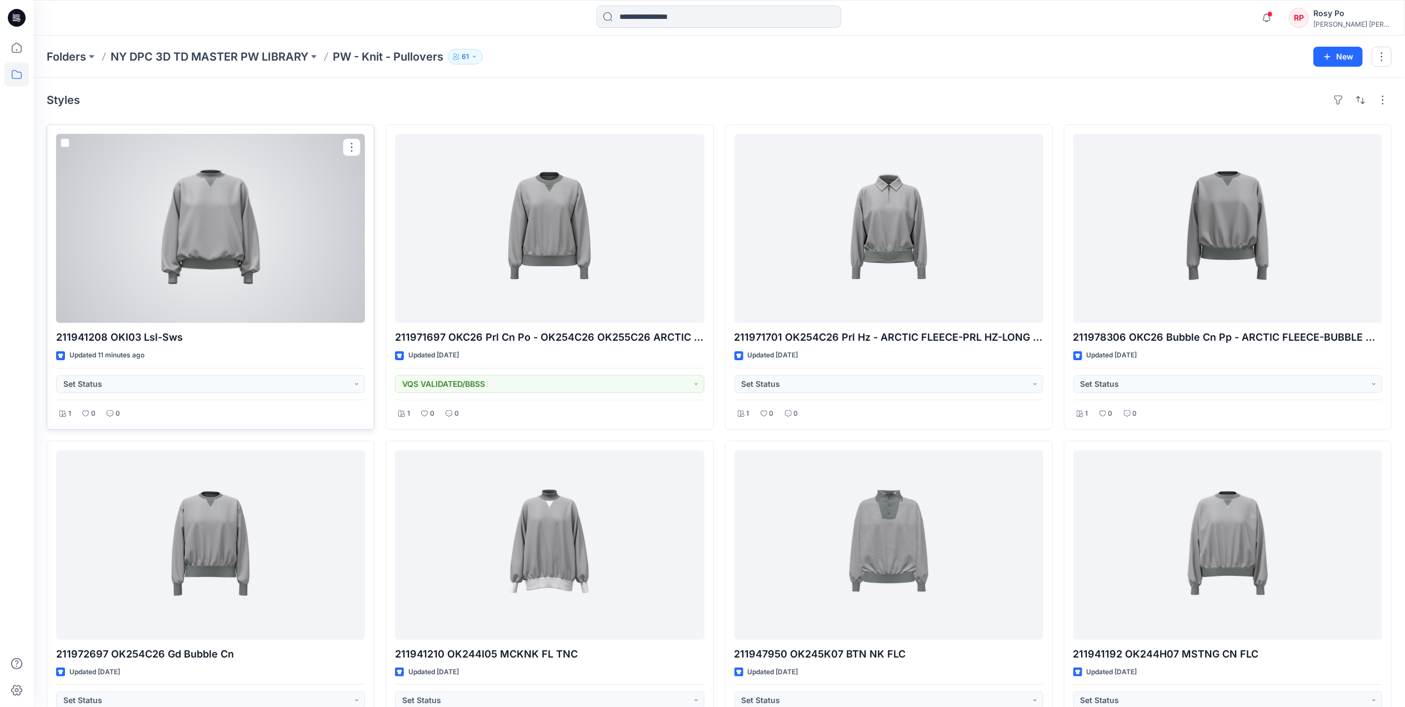
drag, startPoint x: 270, startPoint y: 196, endPoint x: 316, endPoint y: 142, distance: 70.9
click at [270, 196] on div at bounding box center [210, 228] width 309 height 189
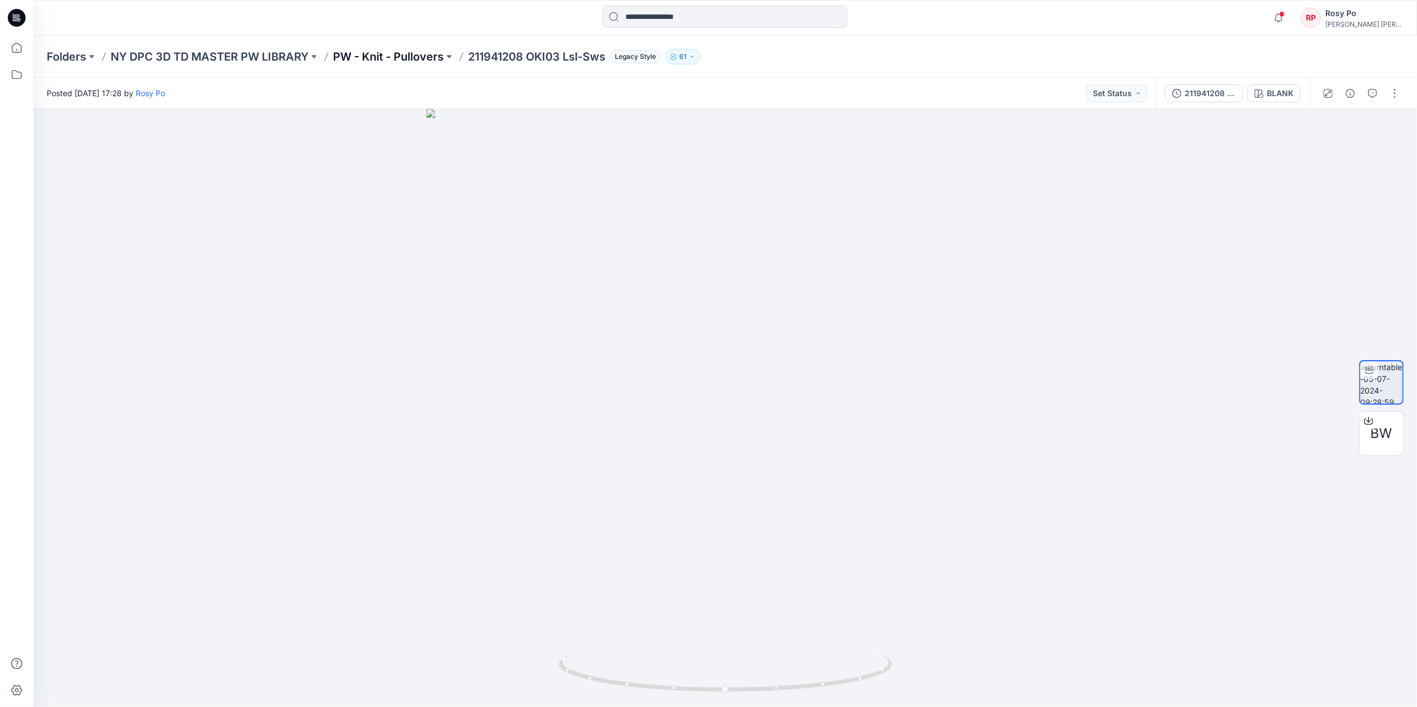
click at [375, 51] on p "PW - Knit - Pullovers" at bounding box center [388, 57] width 111 height 16
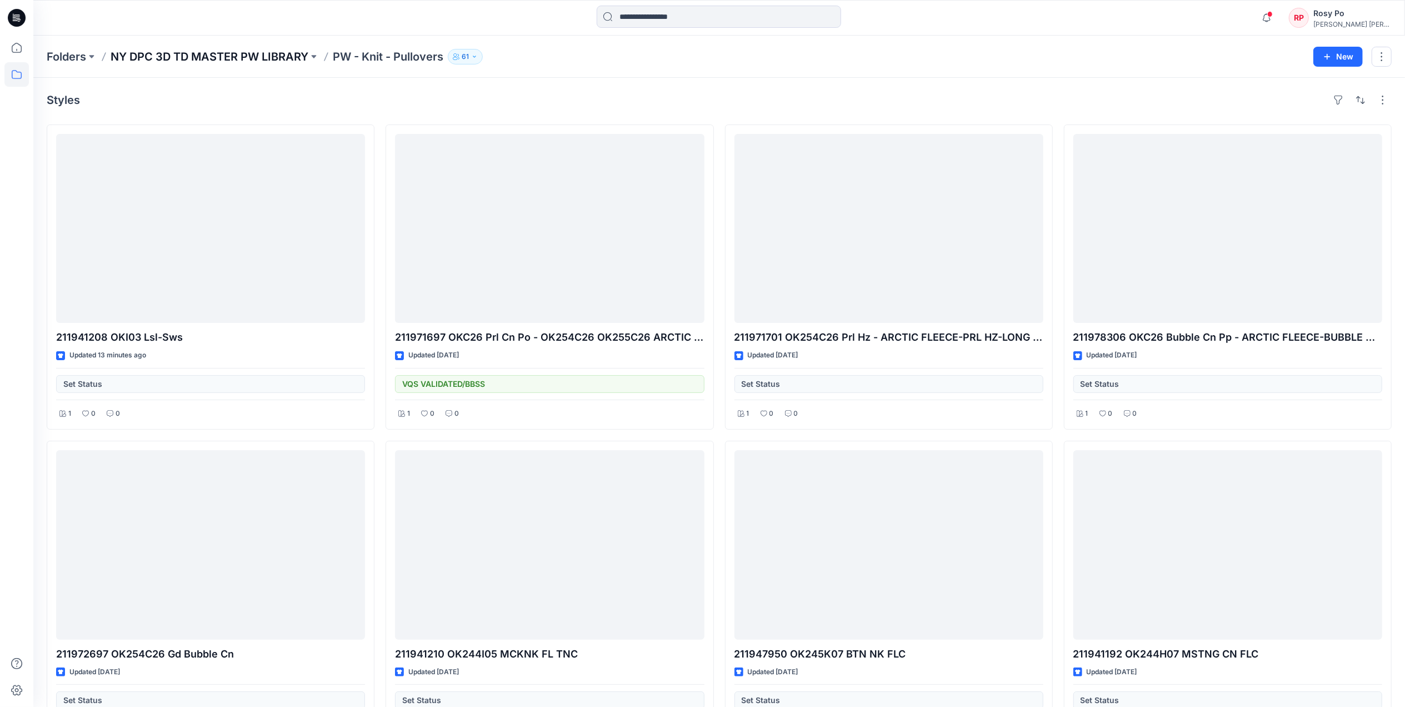
click at [267, 52] on p "NY DPC 3D TD MASTER PW LIBRARY" at bounding box center [210, 57] width 198 height 16
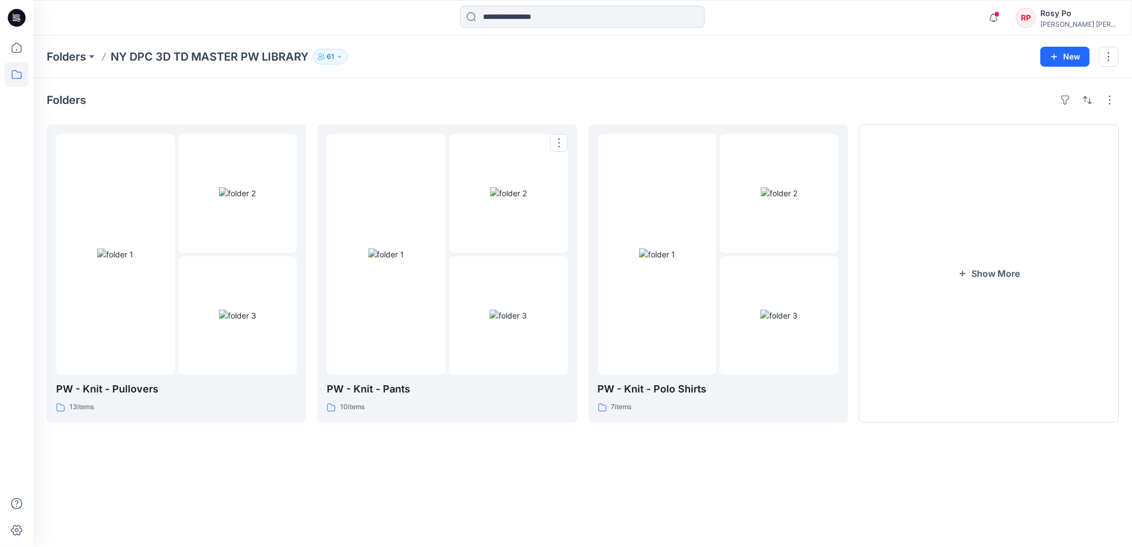
click at [1132, 443] on html "Notifications 211941208 OKI03 Lsl-Sws Style has been moved to PW - Knit - Pullo…" at bounding box center [566, 273] width 1132 height 547
